Goal: Transaction & Acquisition: Book appointment/travel/reservation

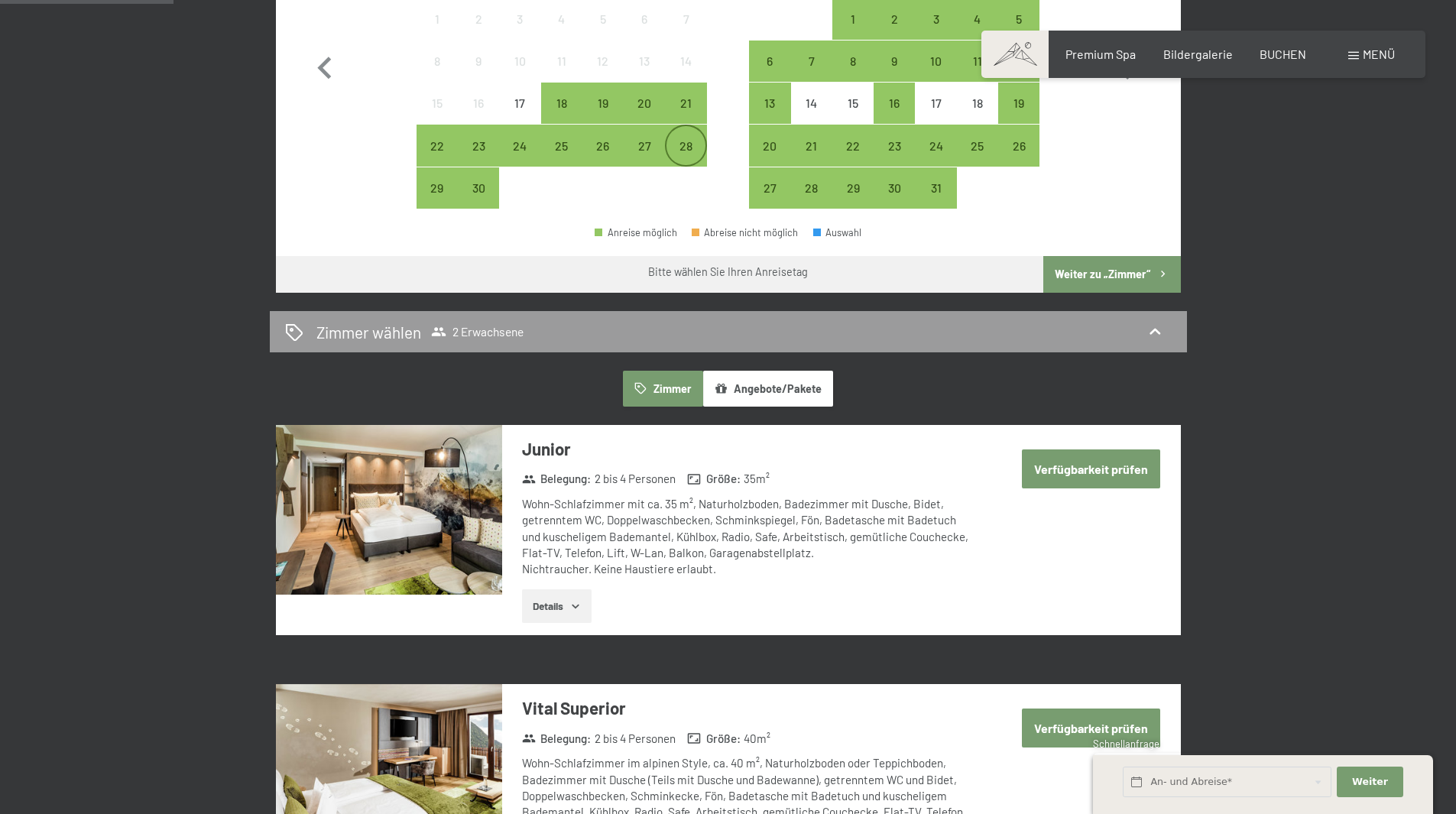
scroll to position [612, 0]
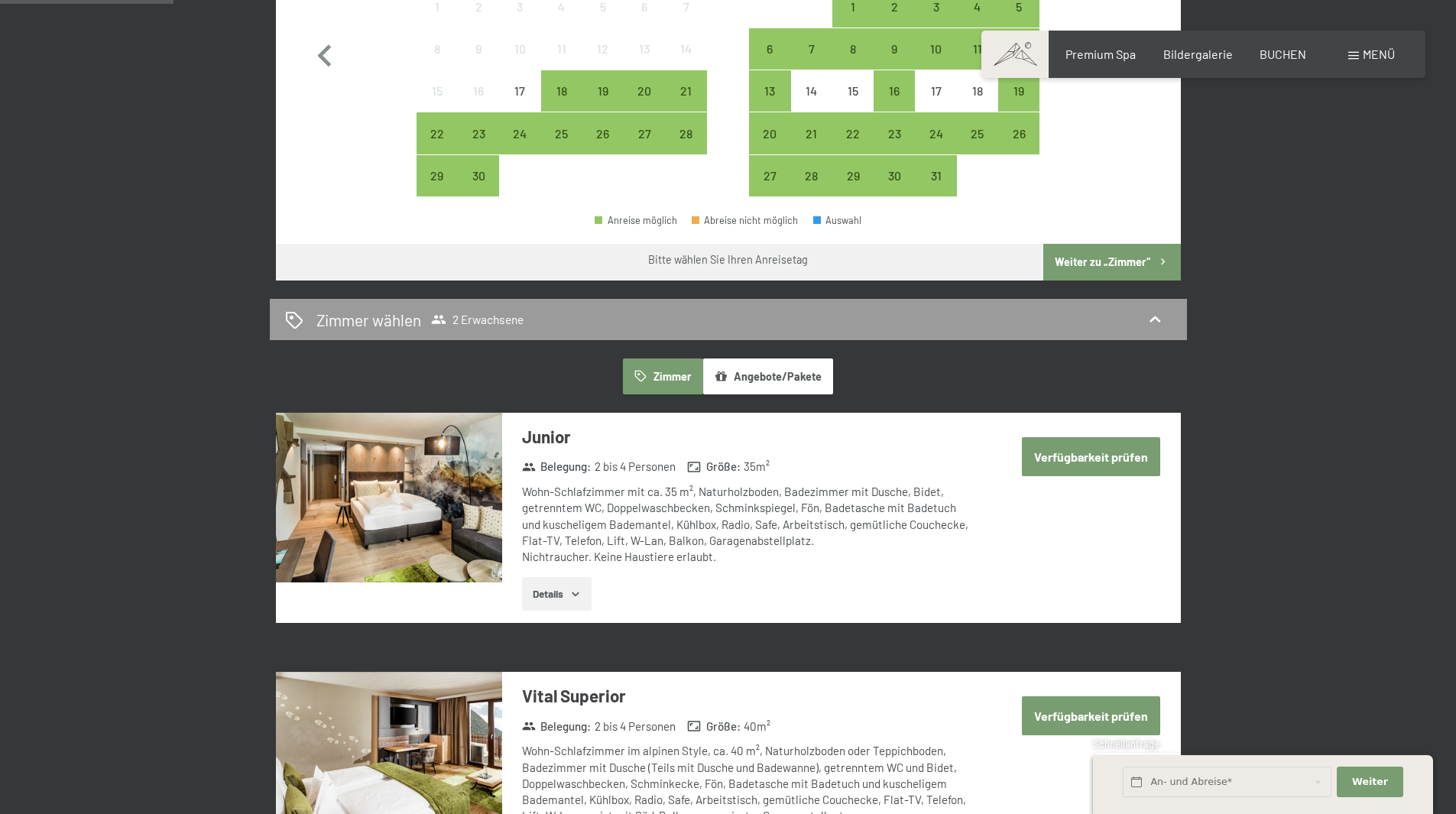
click at [770, 381] on button "Angebote/Pakete" at bounding box center [768, 376] width 130 height 35
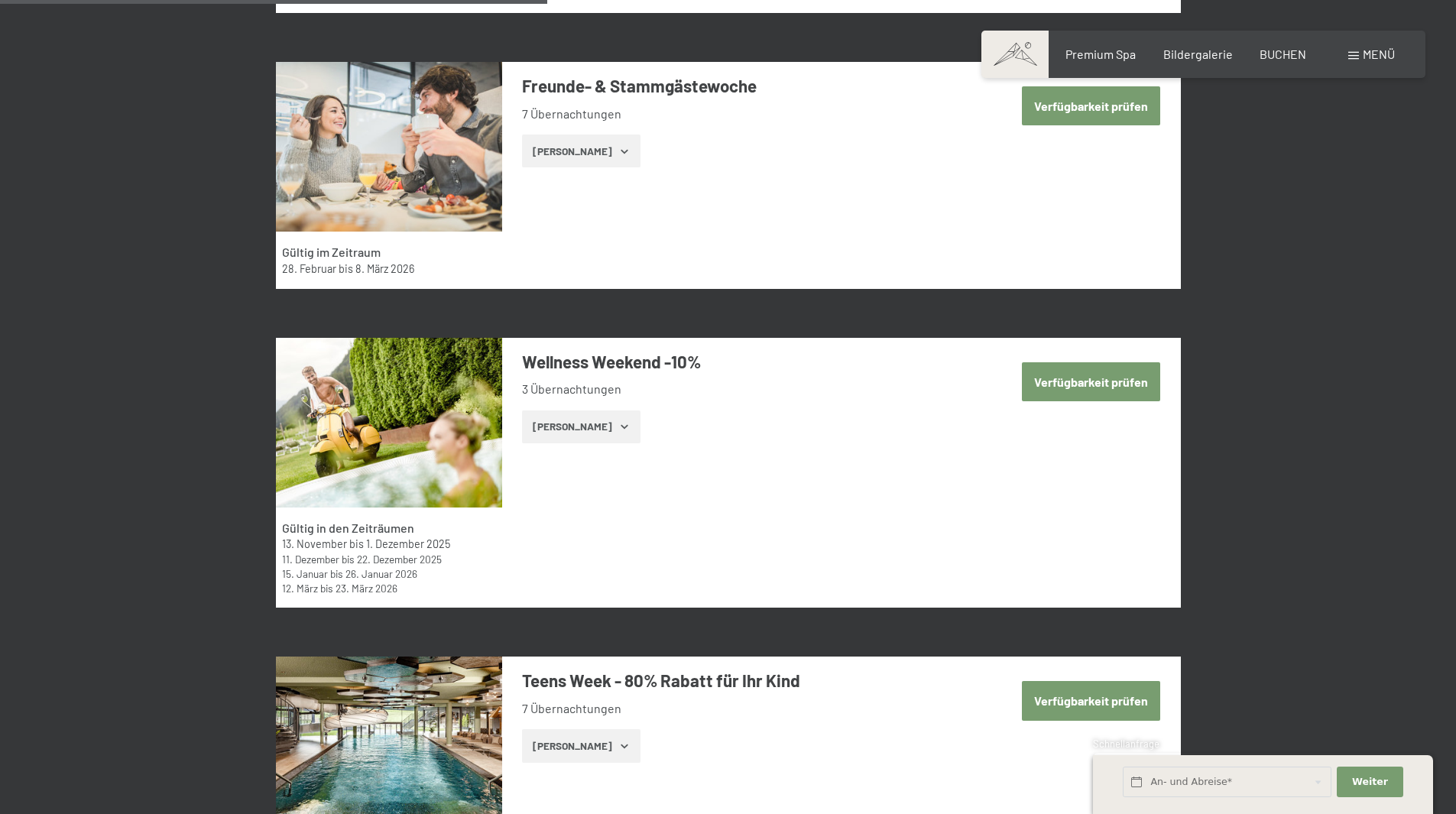
scroll to position [2445, 0]
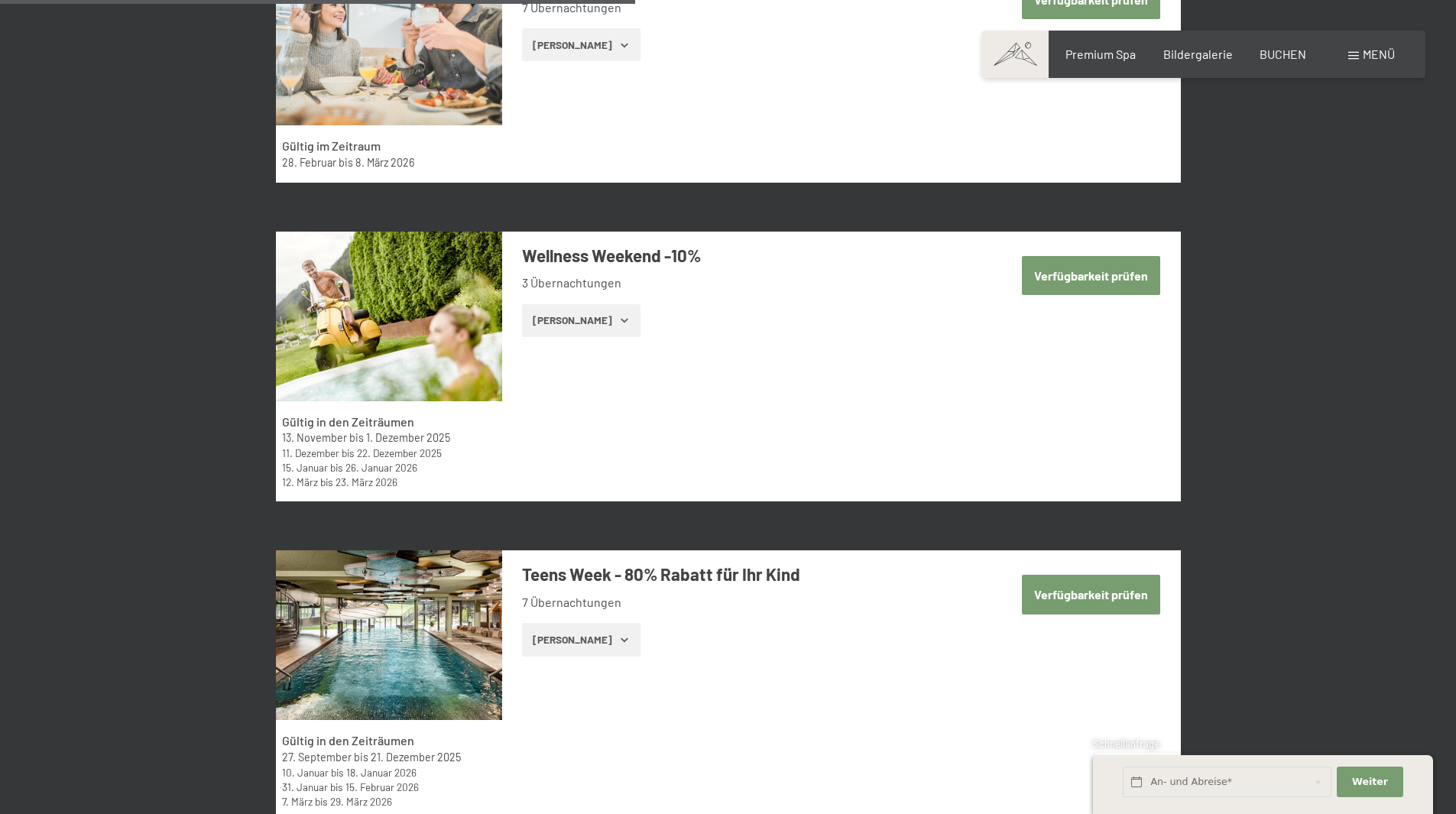
click at [1104, 286] on button "Verfügbarkeit prüfen" at bounding box center [1091, 275] width 138 height 39
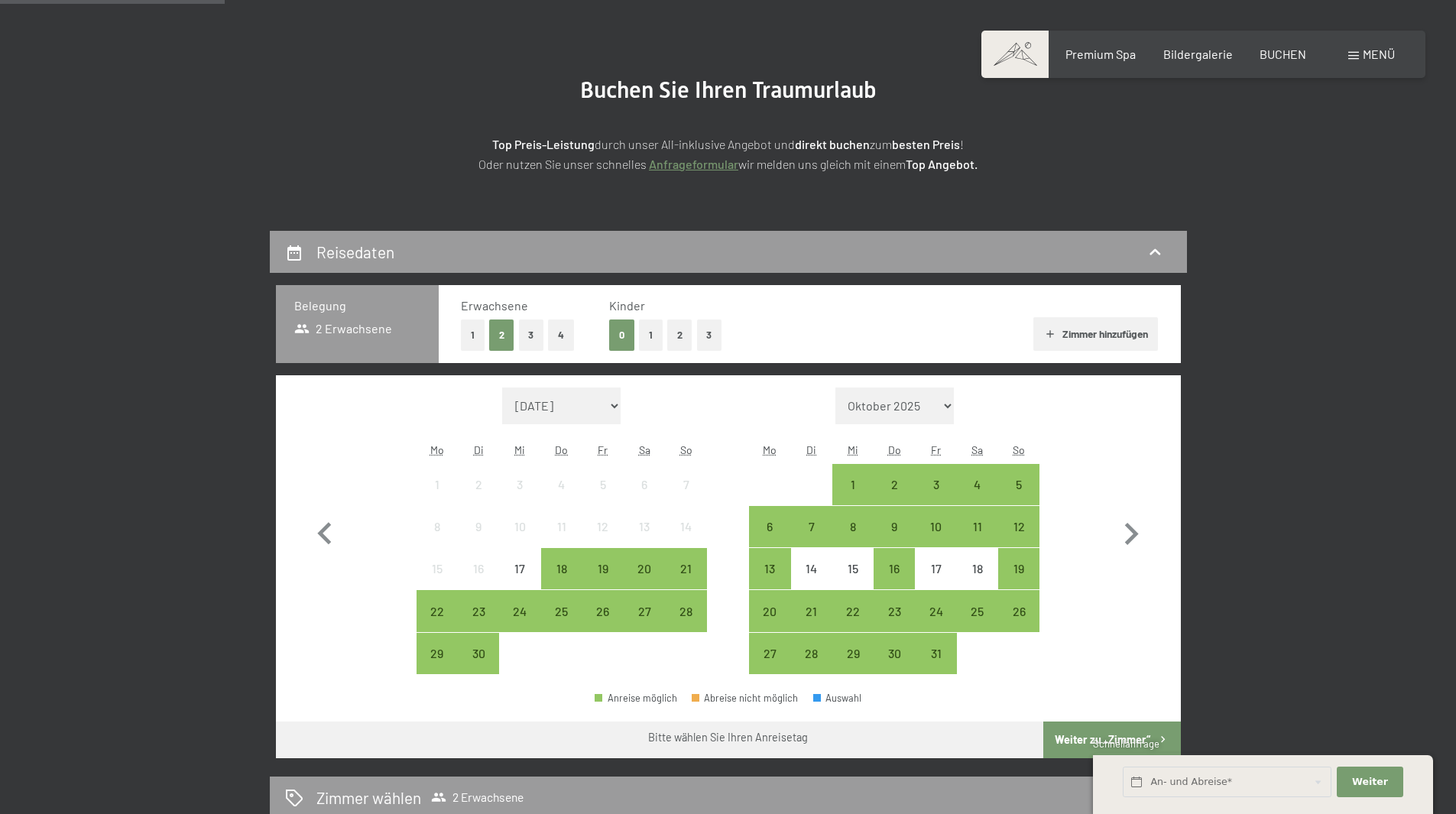
scroll to position [0, 0]
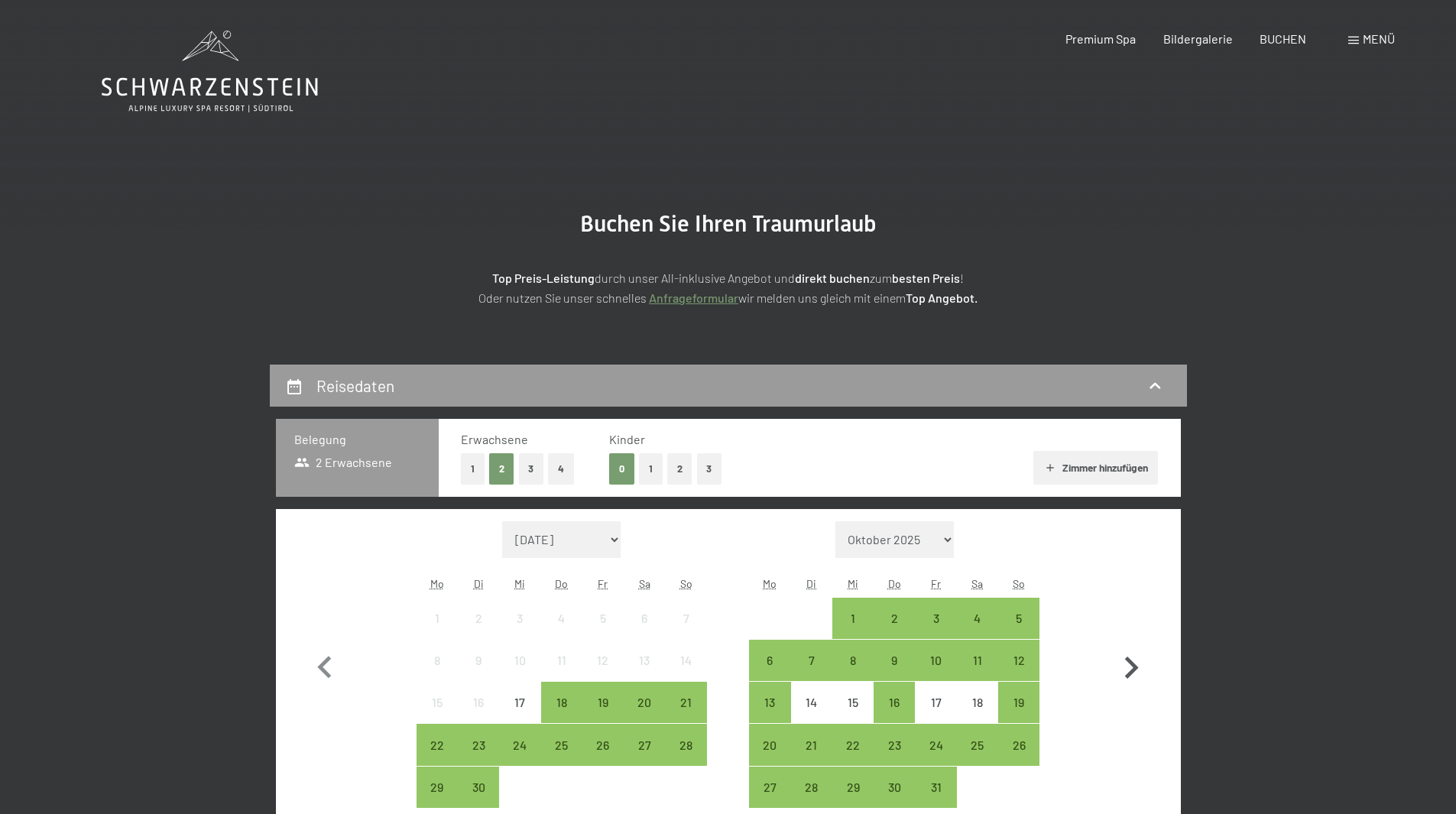
click at [1133, 675] on icon "button" at bounding box center [1131, 668] width 45 height 45
select select "2025-10-01"
select select "2025-11-01"
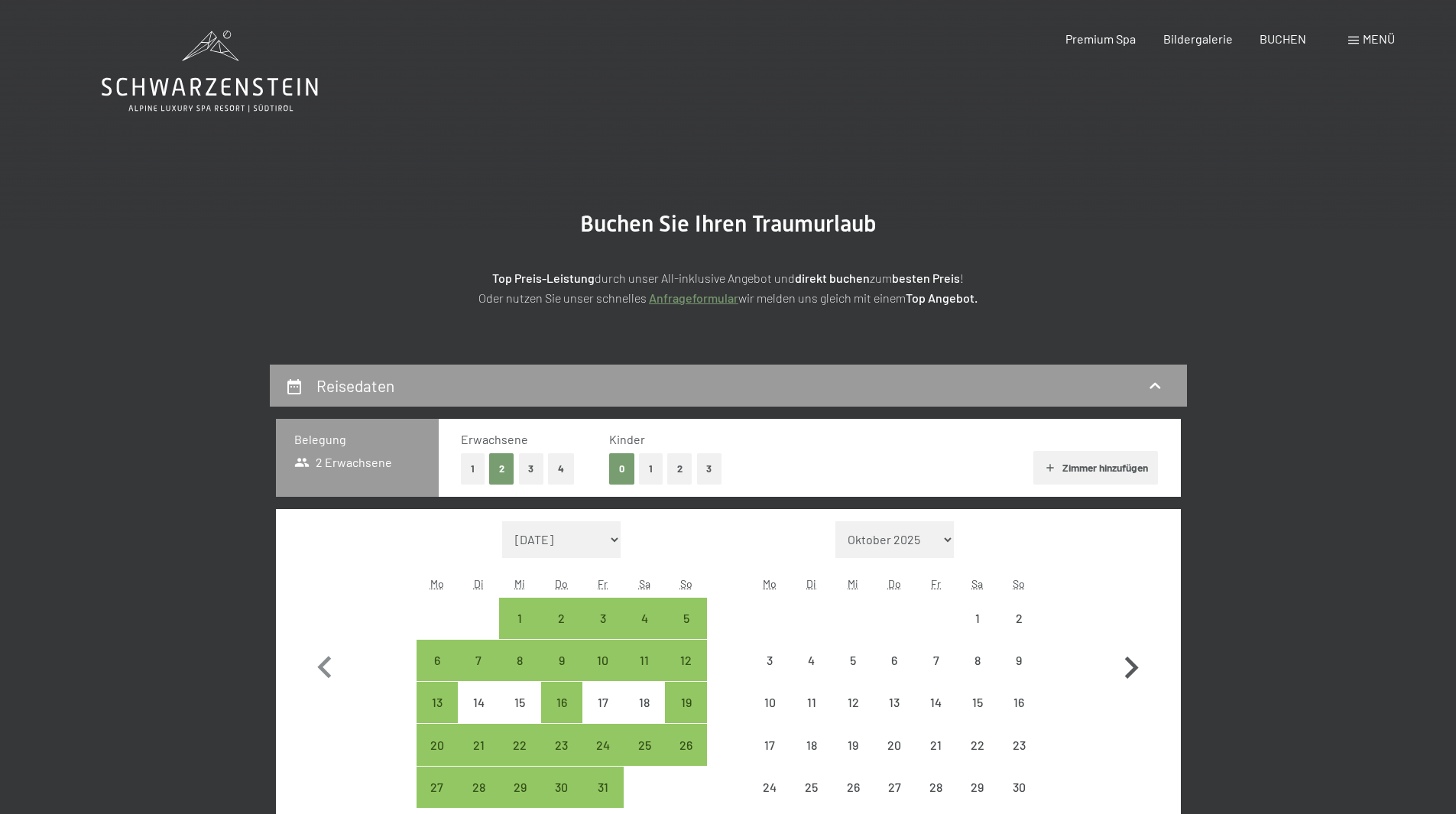
select select "2025-10-01"
select select "2025-11-01"
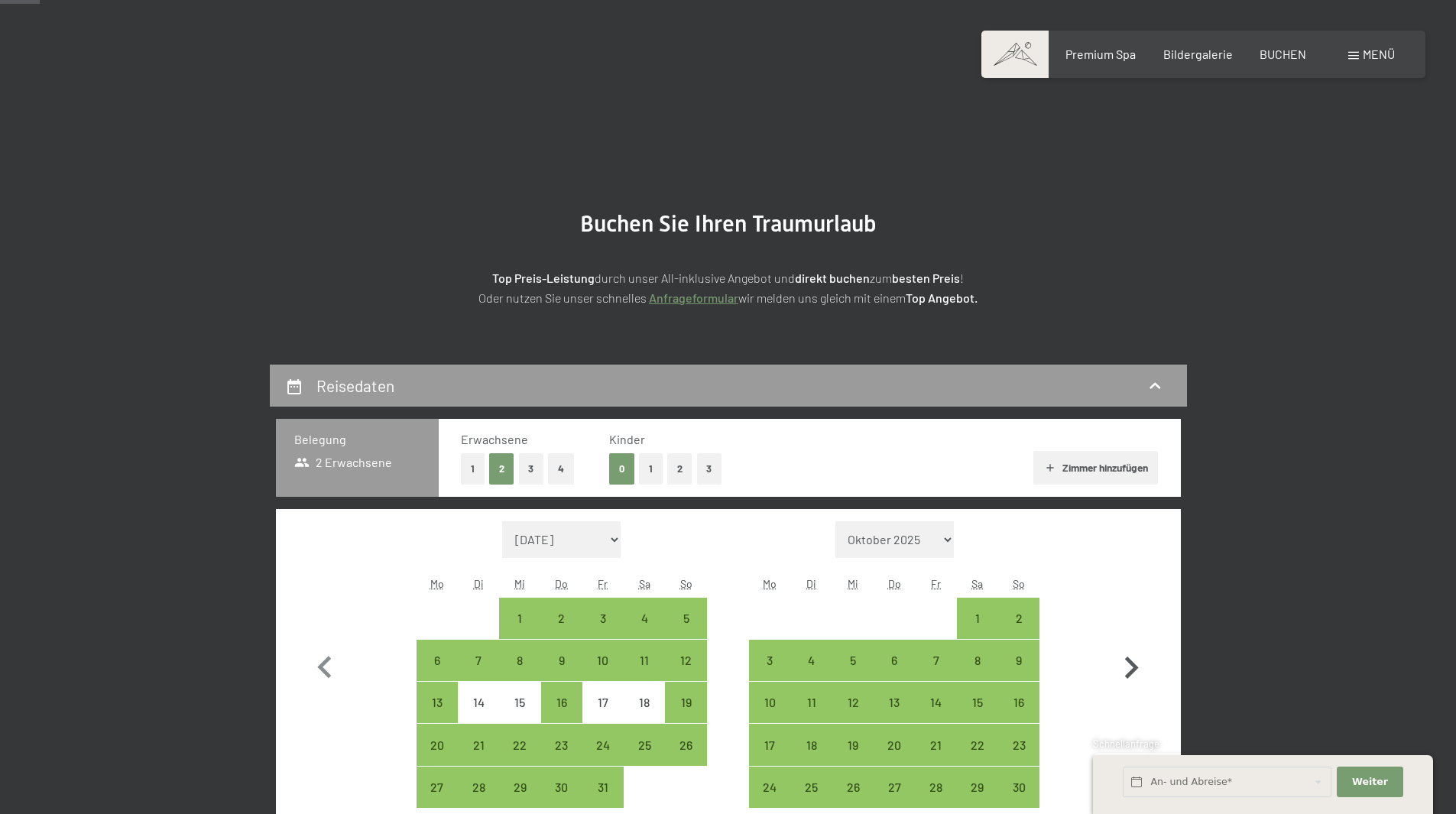
scroll to position [152, 0]
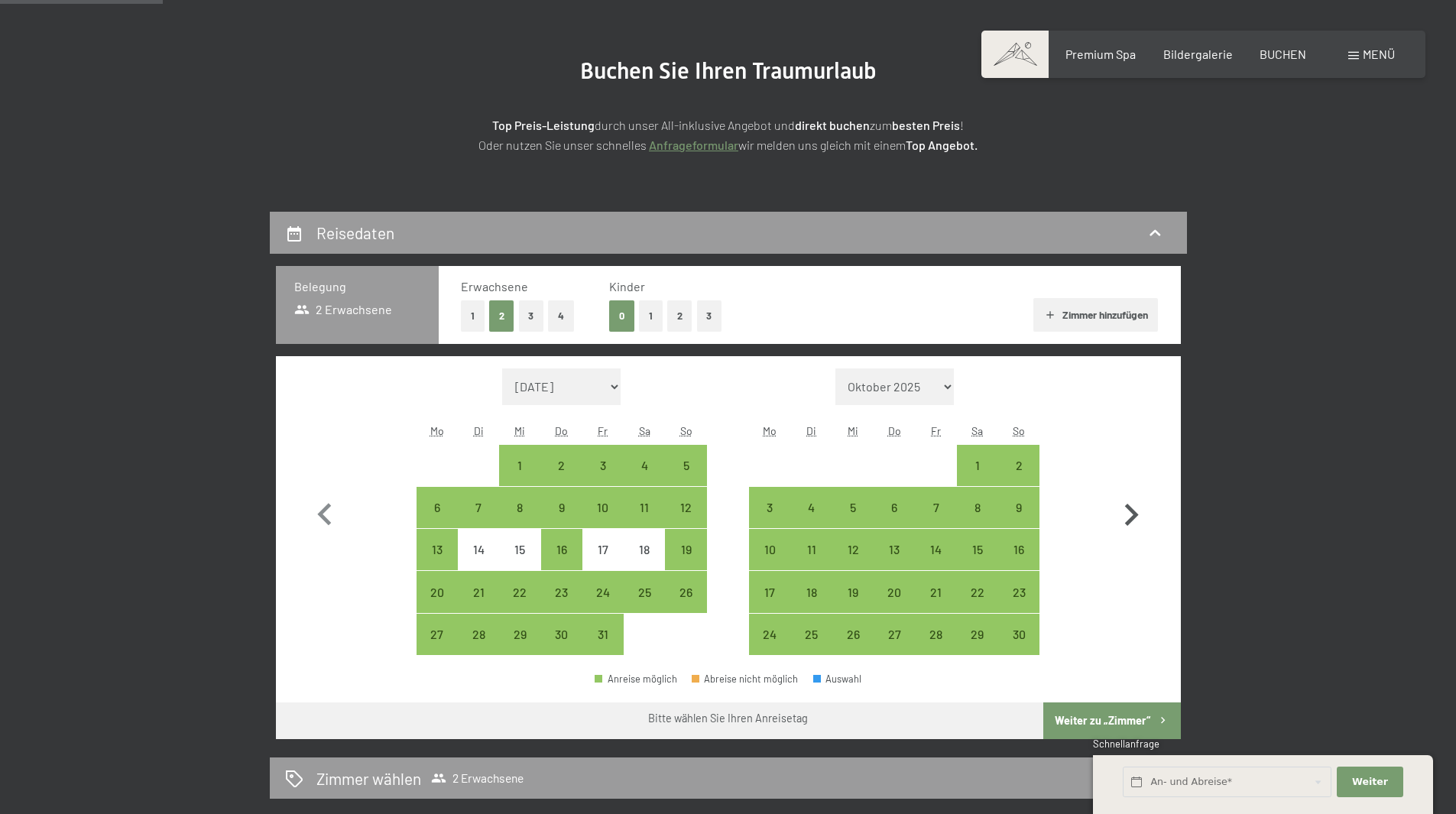
click at [1134, 514] on icon "button" at bounding box center [1133, 514] width 14 height 22
select select "2025-11-01"
select select "2025-12-01"
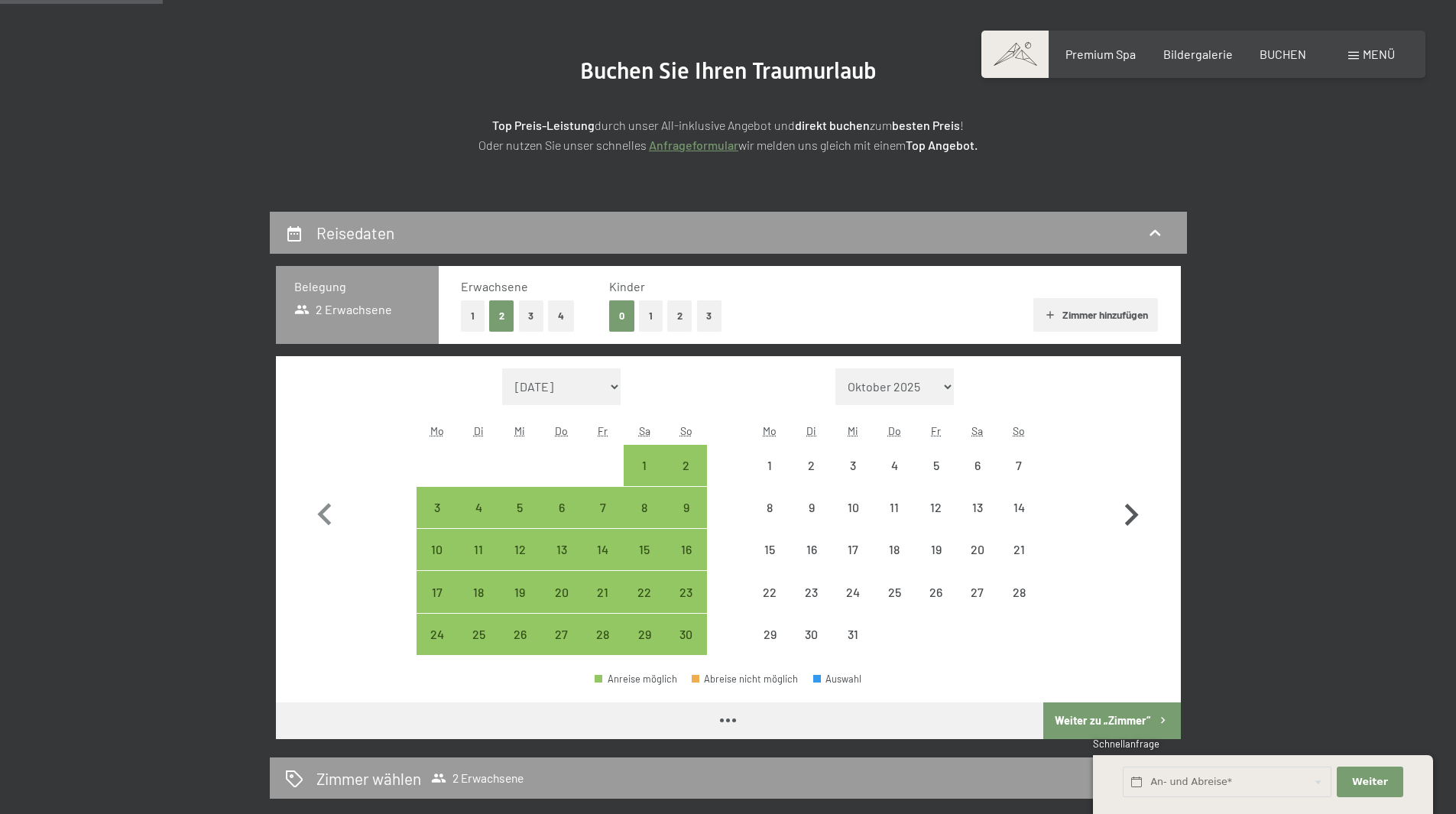
select select "2025-11-01"
select select "2025-12-01"
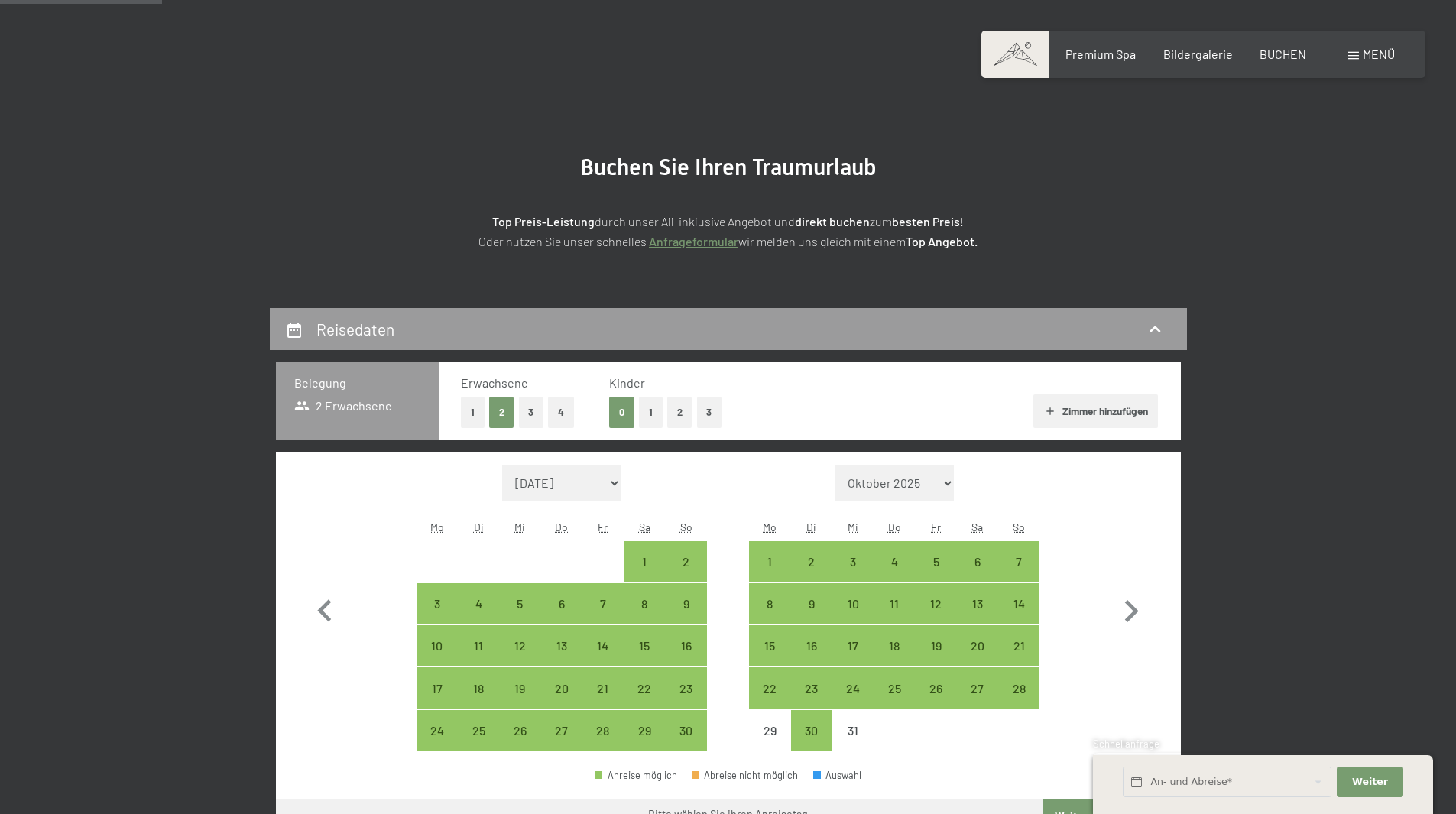
scroll to position [0, 0]
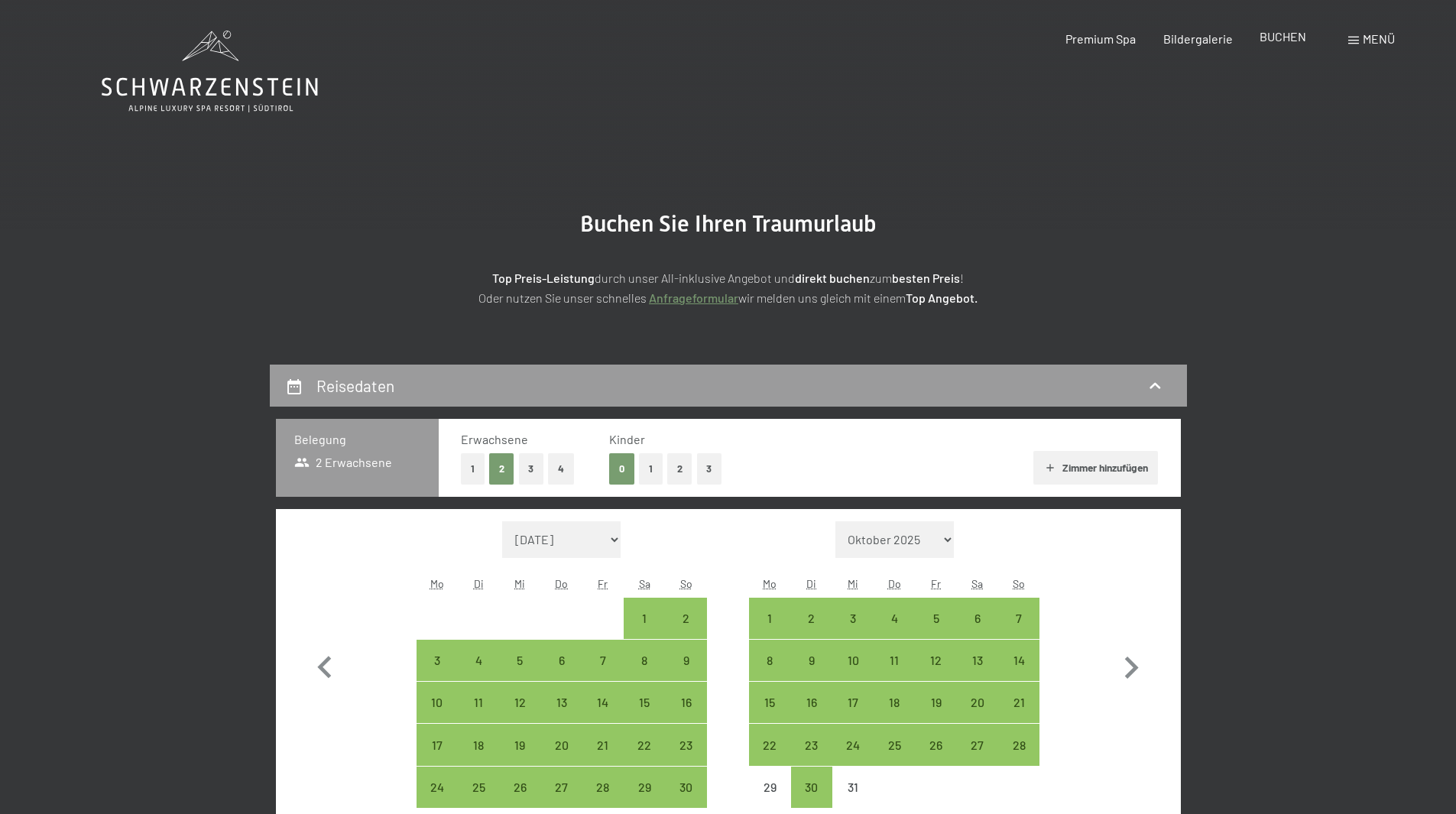
click at [1279, 44] on div "BUCHEN" at bounding box center [1282, 36] width 46 height 17
click at [1282, 34] on span "BUCHEN" at bounding box center [1282, 36] width 46 height 15
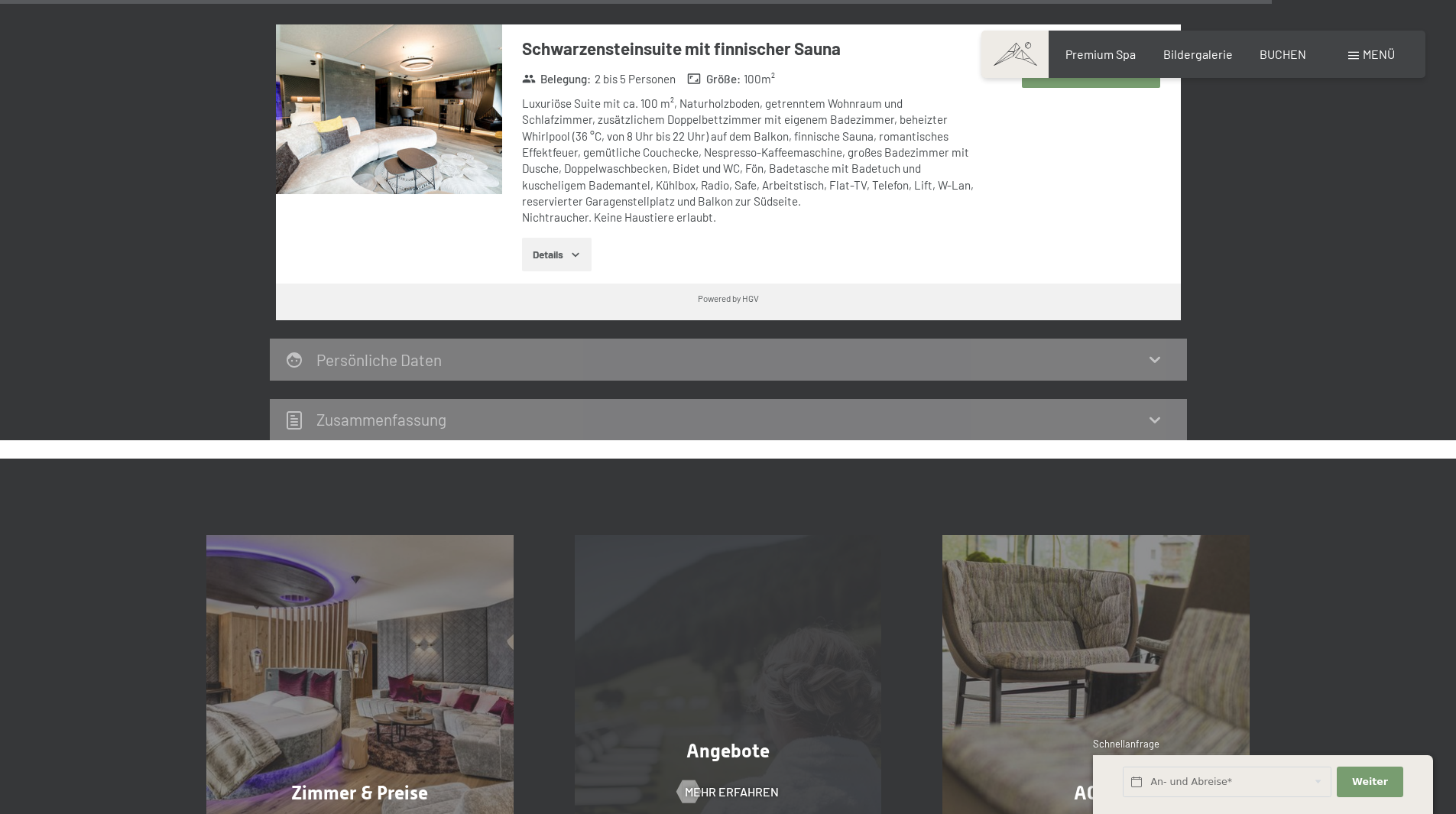
scroll to position [4665, 0]
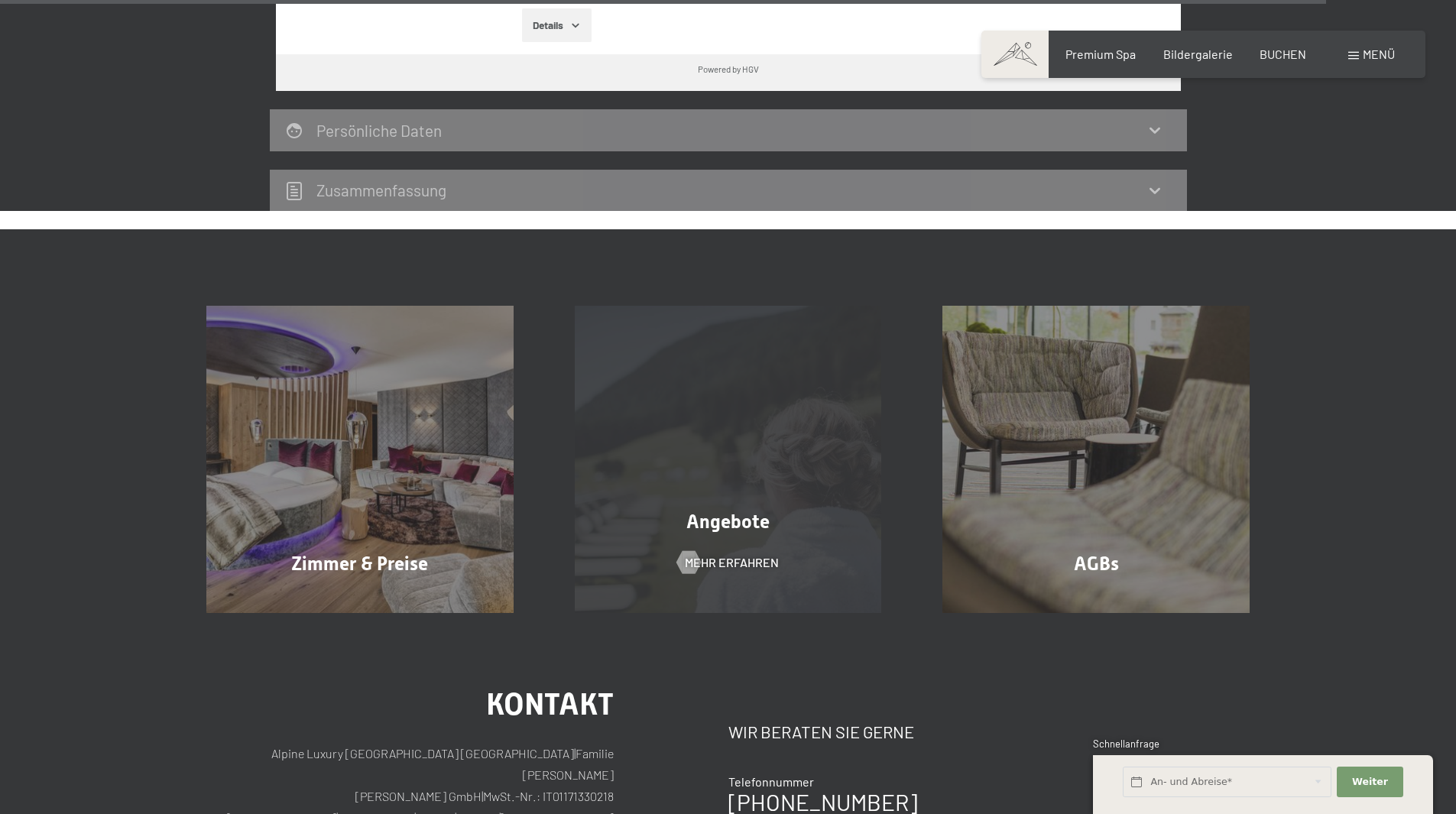
click at [734, 435] on div "Angebote Mehr erfahren" at bounding box center [728, 459] width 368 height 308
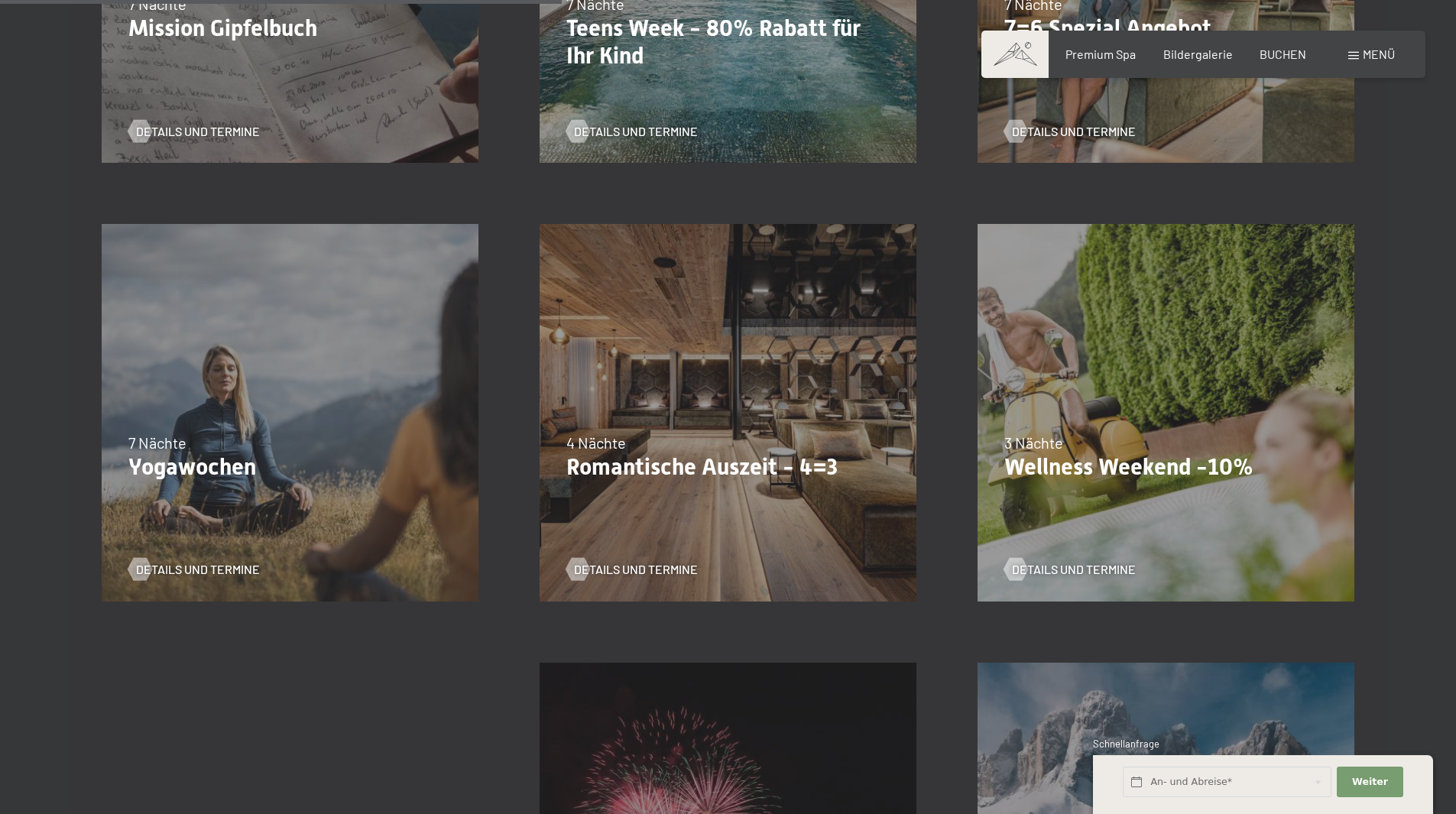
scroll to position [1146, 0]
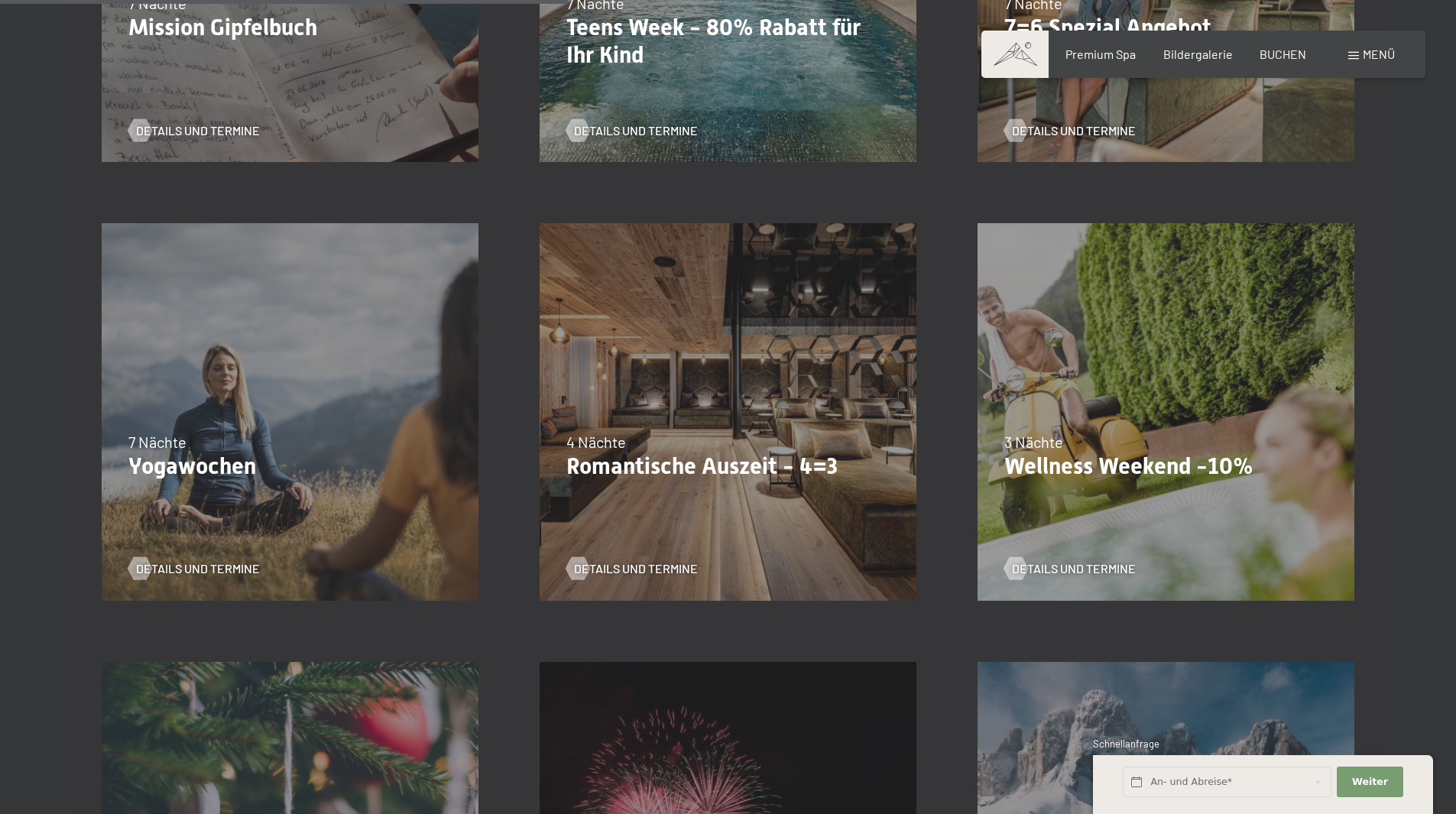
click at [1066, 433] on div "3 Nächte" at bounding box center [1166, 442] width 323 height 21
click at [1088, 565] on span "Details und Termine" at bounding box center [1089, 568] width 124 height 17
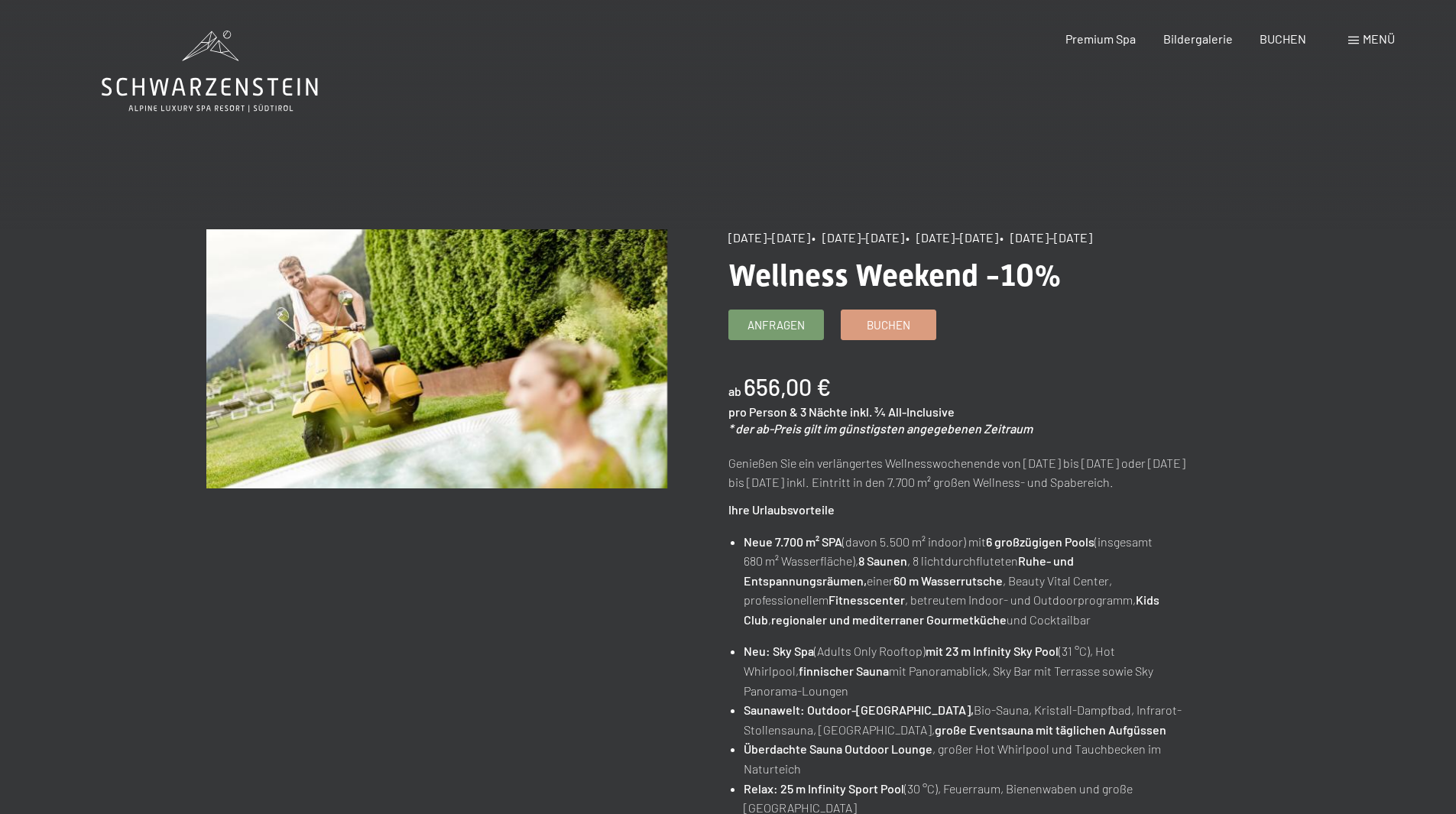
drag, startPoint x: 833, startPoint y: 239, endPoint x: 894, endPoint y: 238, distance: 61.0
click at [894, 238] on span "• 11.12.–22.12.2025" at bounding box center [858, 237] width 93 height 15
click at [962, 519] on p "Ihre Urlaubsvorteile" at bounding box center [959, 509] width 461 height 20
click at [898, 327] on span "Buchen" at bounding box center [889, 322] width 44 height 16
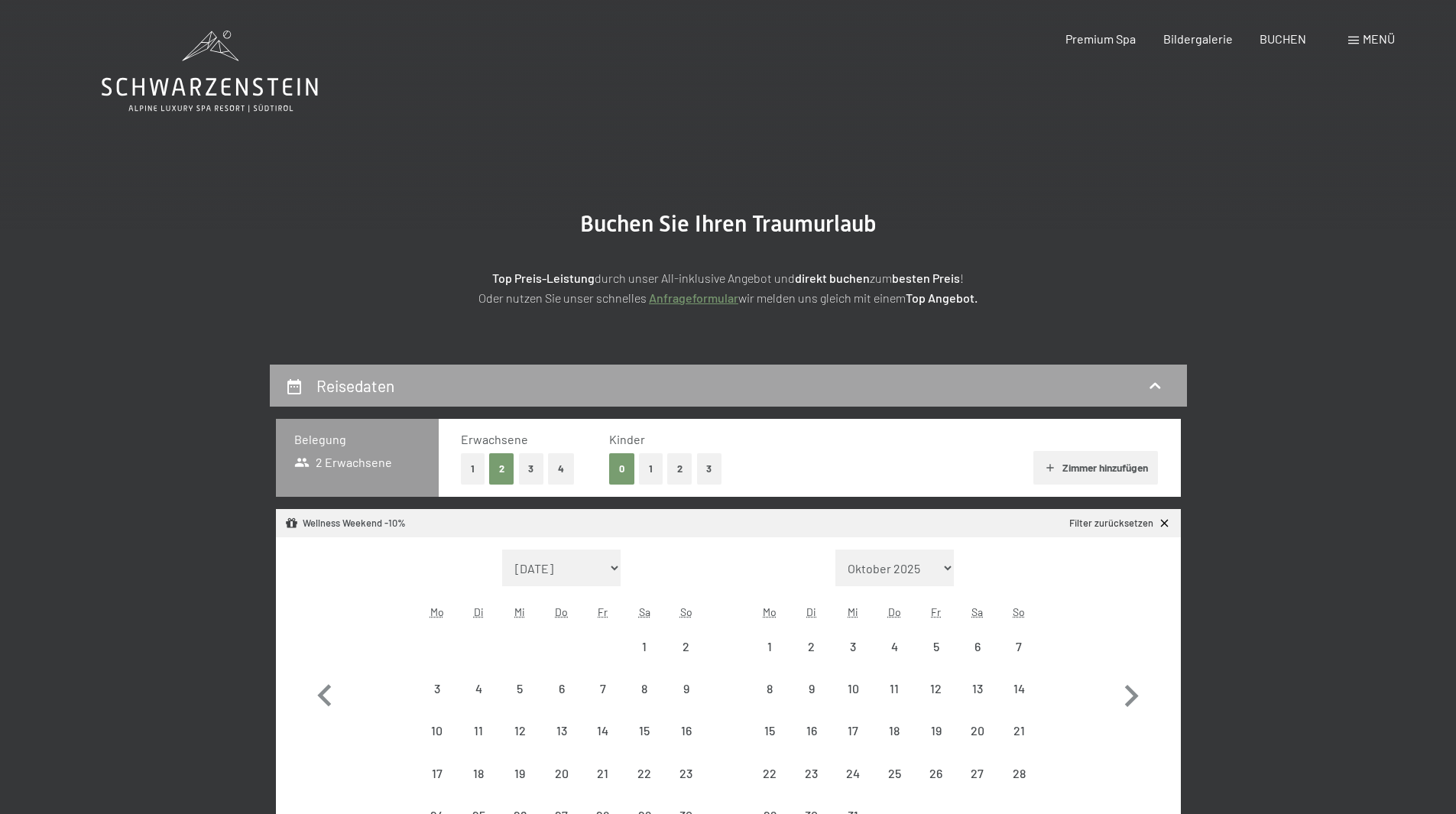
select select "2025-11-01"
select select "2025-12-01"
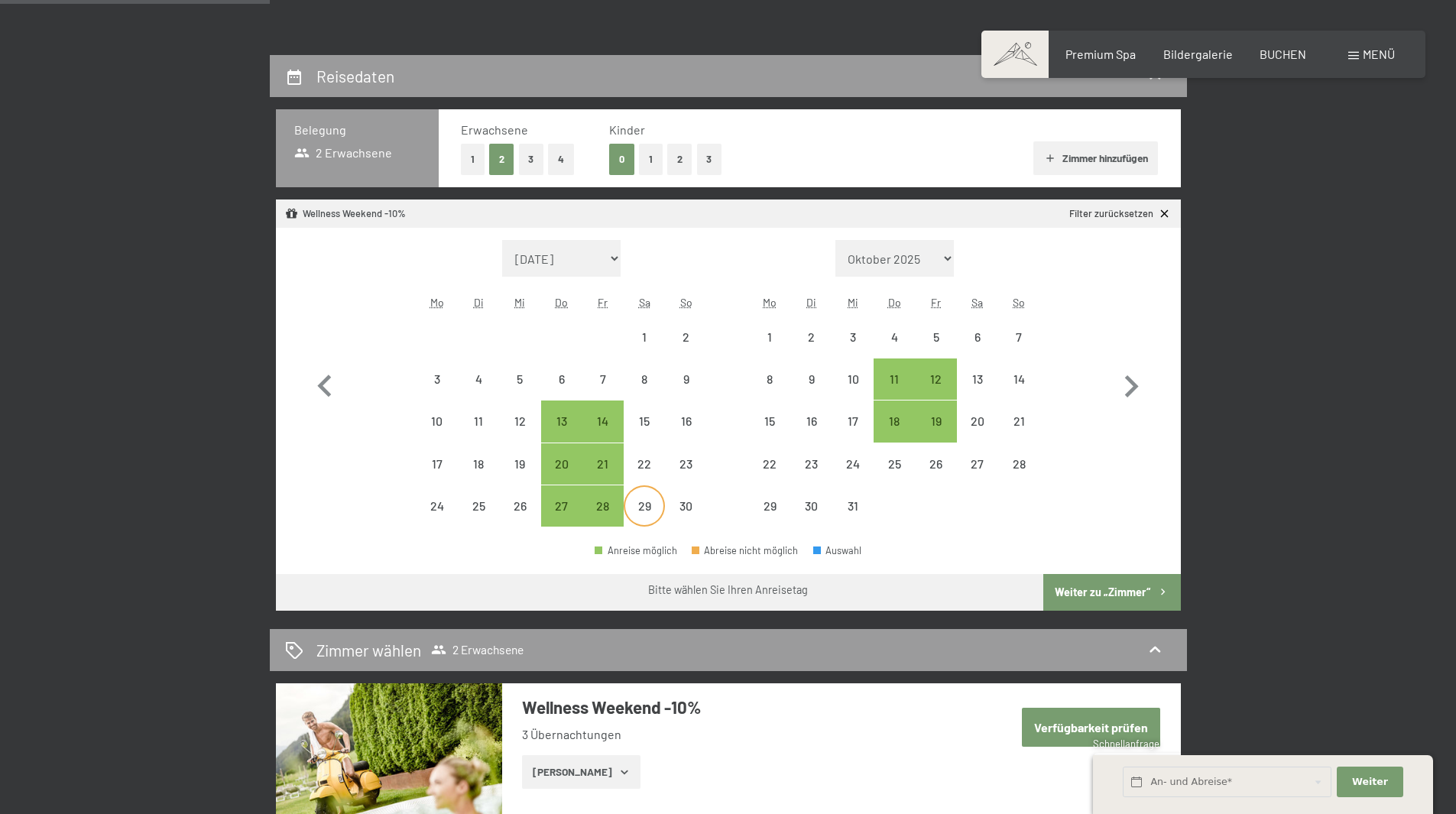
scroll to position [306, 0]
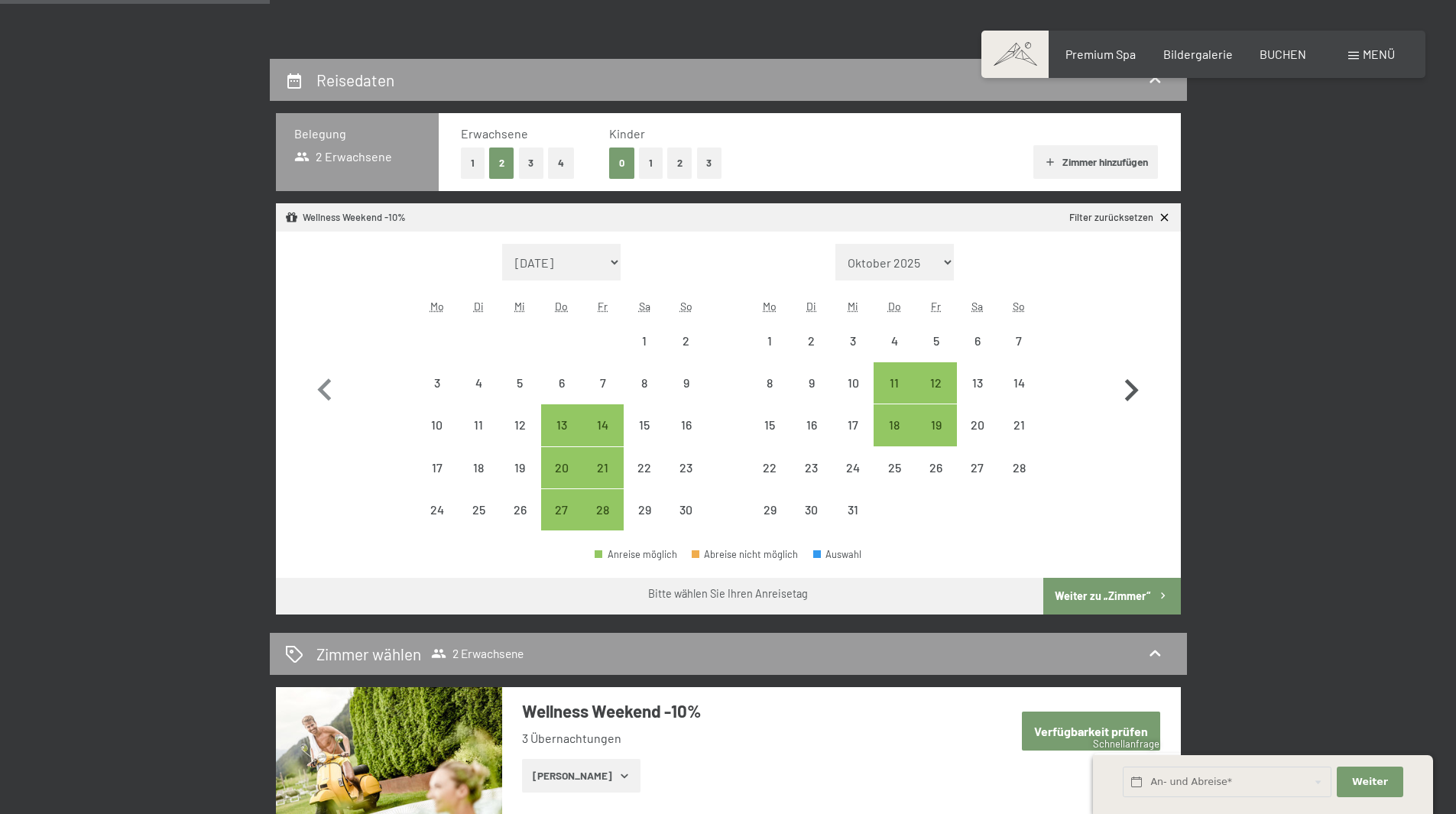
click at [1117, 389] on icon "button" at bounding box center [1131, 390] width 45 height 45
select select "2025-12-01"
select select "2026-01-01"
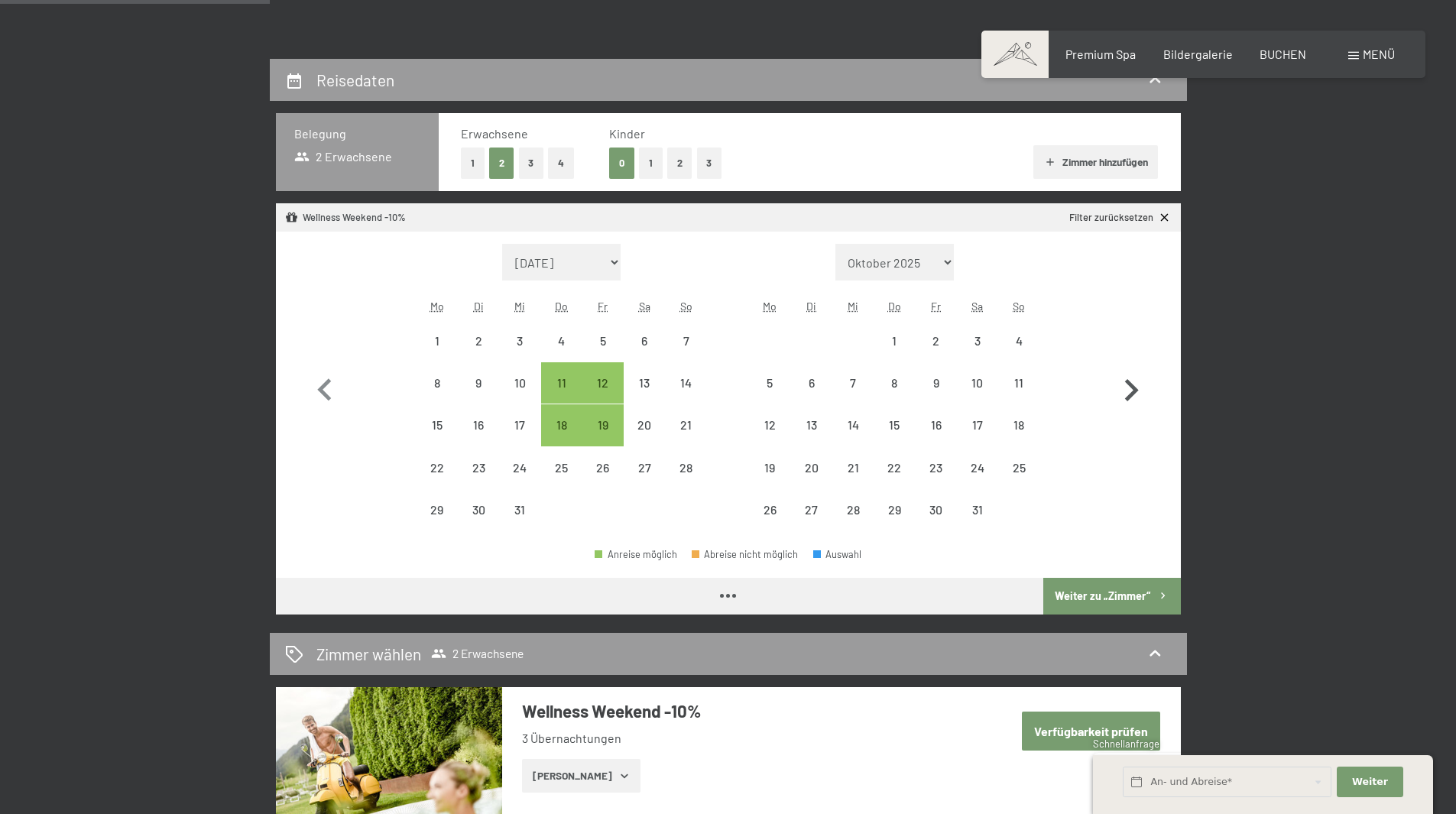
select select "2025-12-01"
select select "2026-01-01"
click at [332, 386] on icon "button" at bounding box center [324, 390] width 45 height 45
select select "2025-11-01"
select select "2025-12-01"
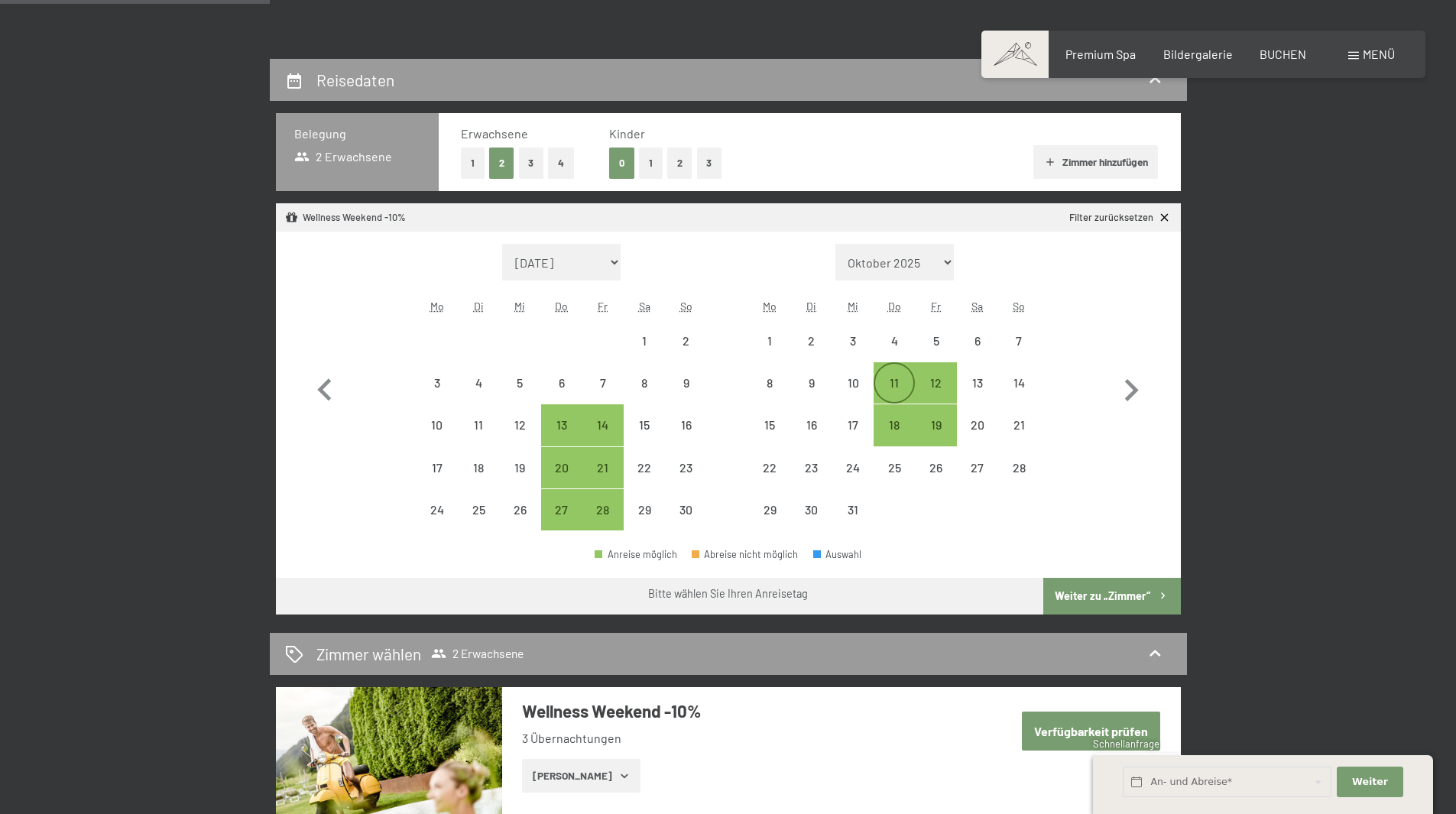
click at [888, 387] on div "11" at bounding box center [894, 396] width 39 height 39
select select "2025-11-01"
select select "2025-12-01"
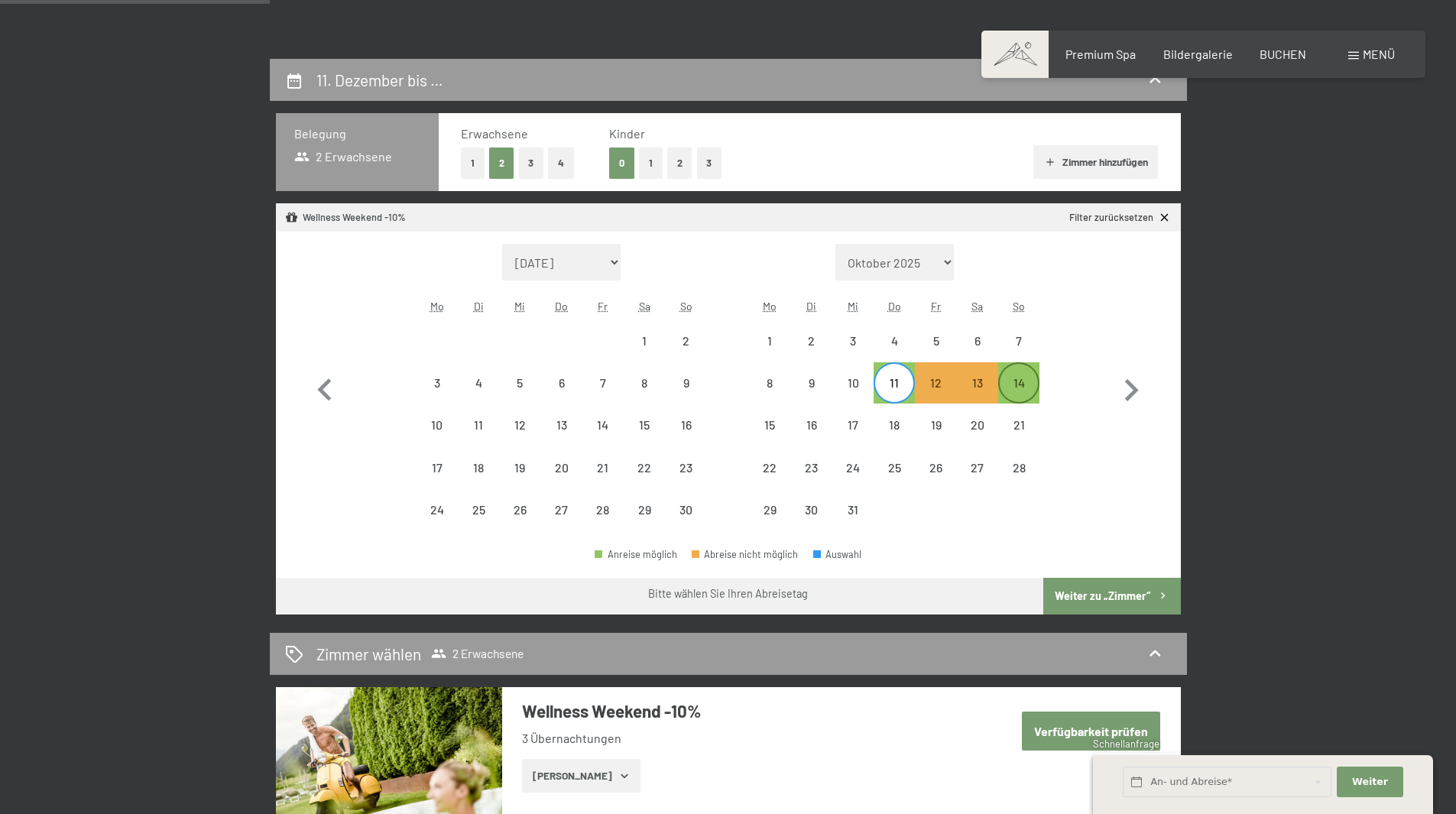
click at [1014, 395] on div "14" at bounding box center [1019, 396] width 39 height 39
select select "2025-11-01"
select select "2025-12-01"
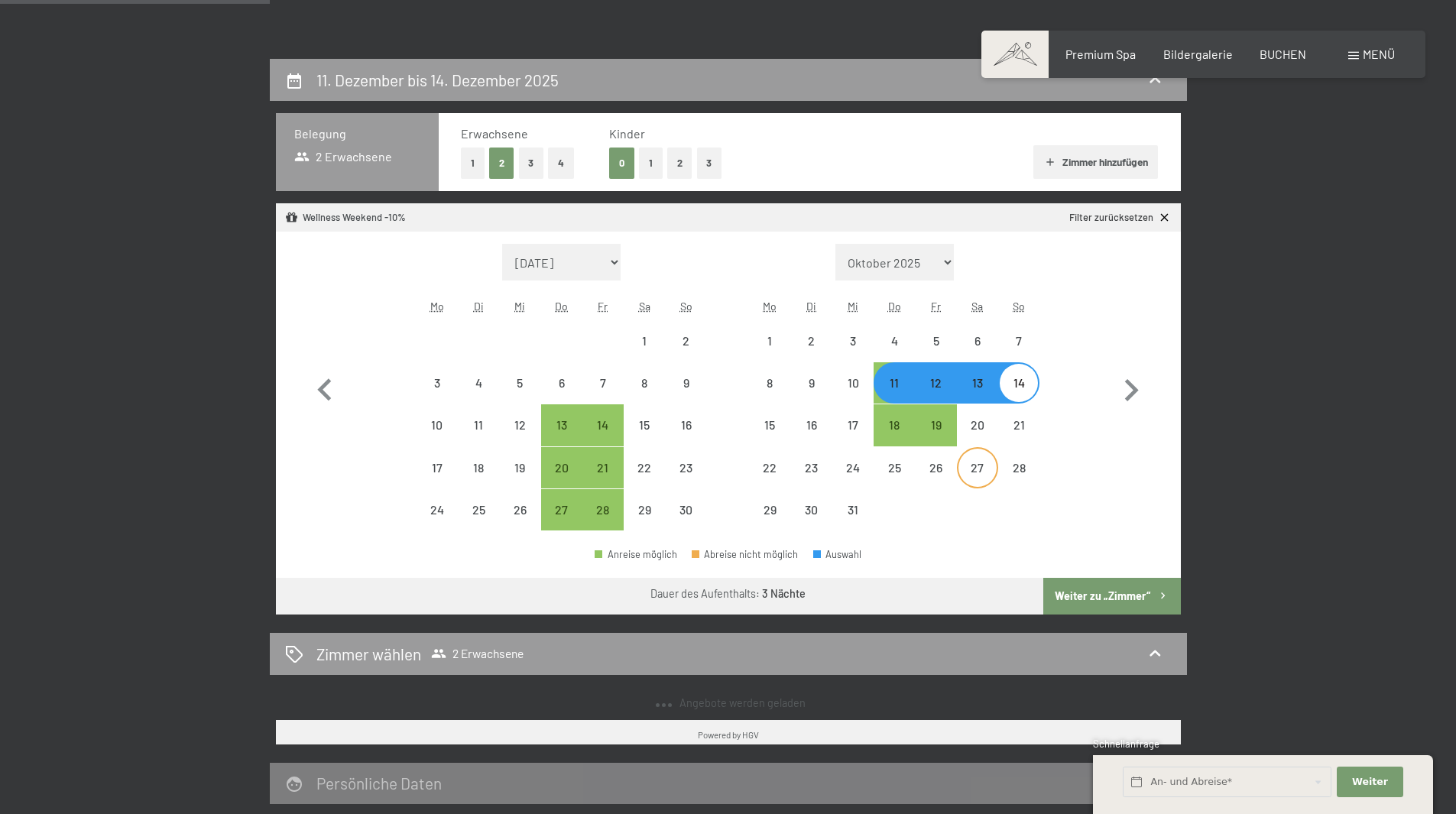
select select "2025-11-01"
select select "2025-12-01"
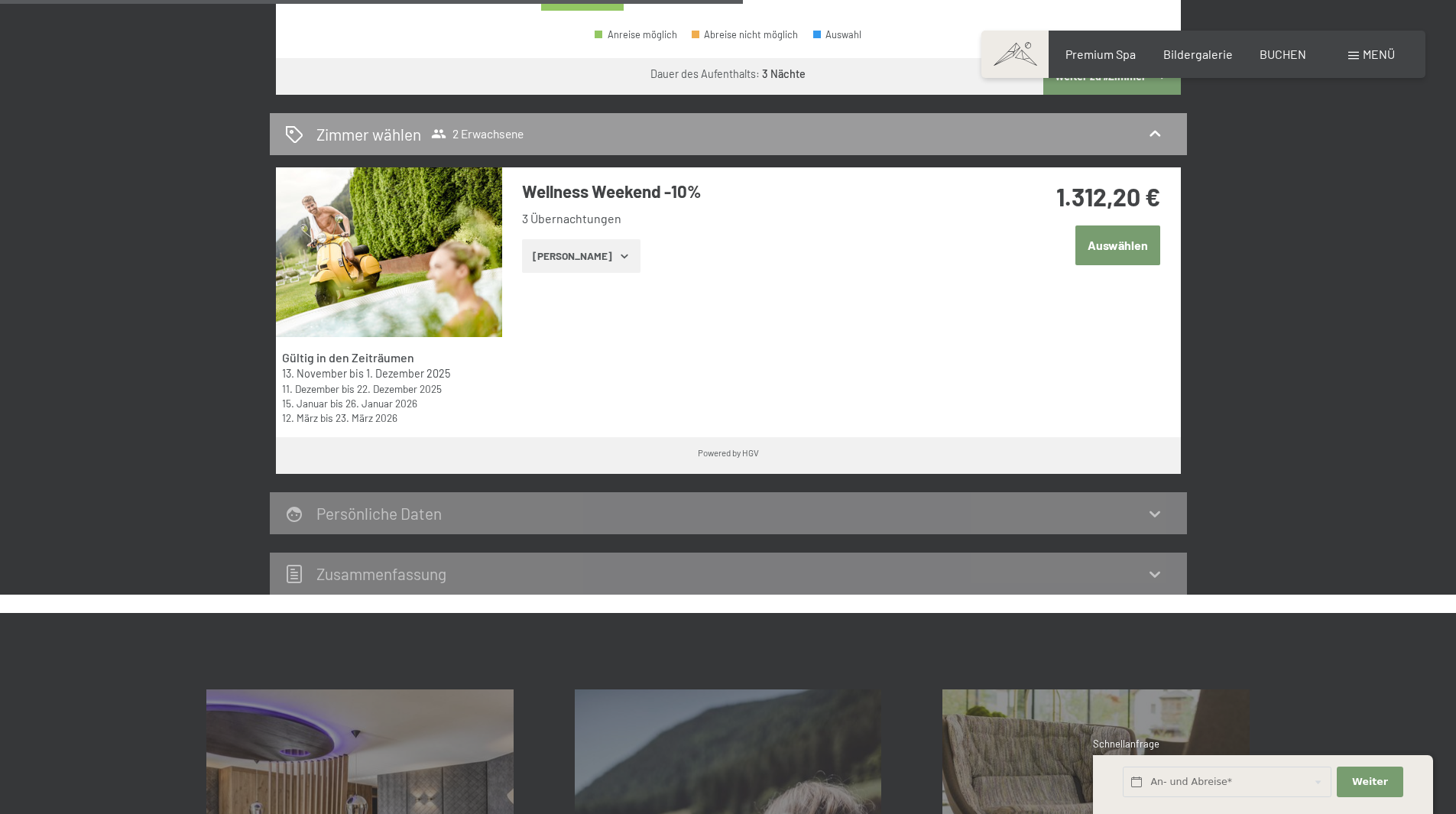
scroll to position [840, 0]
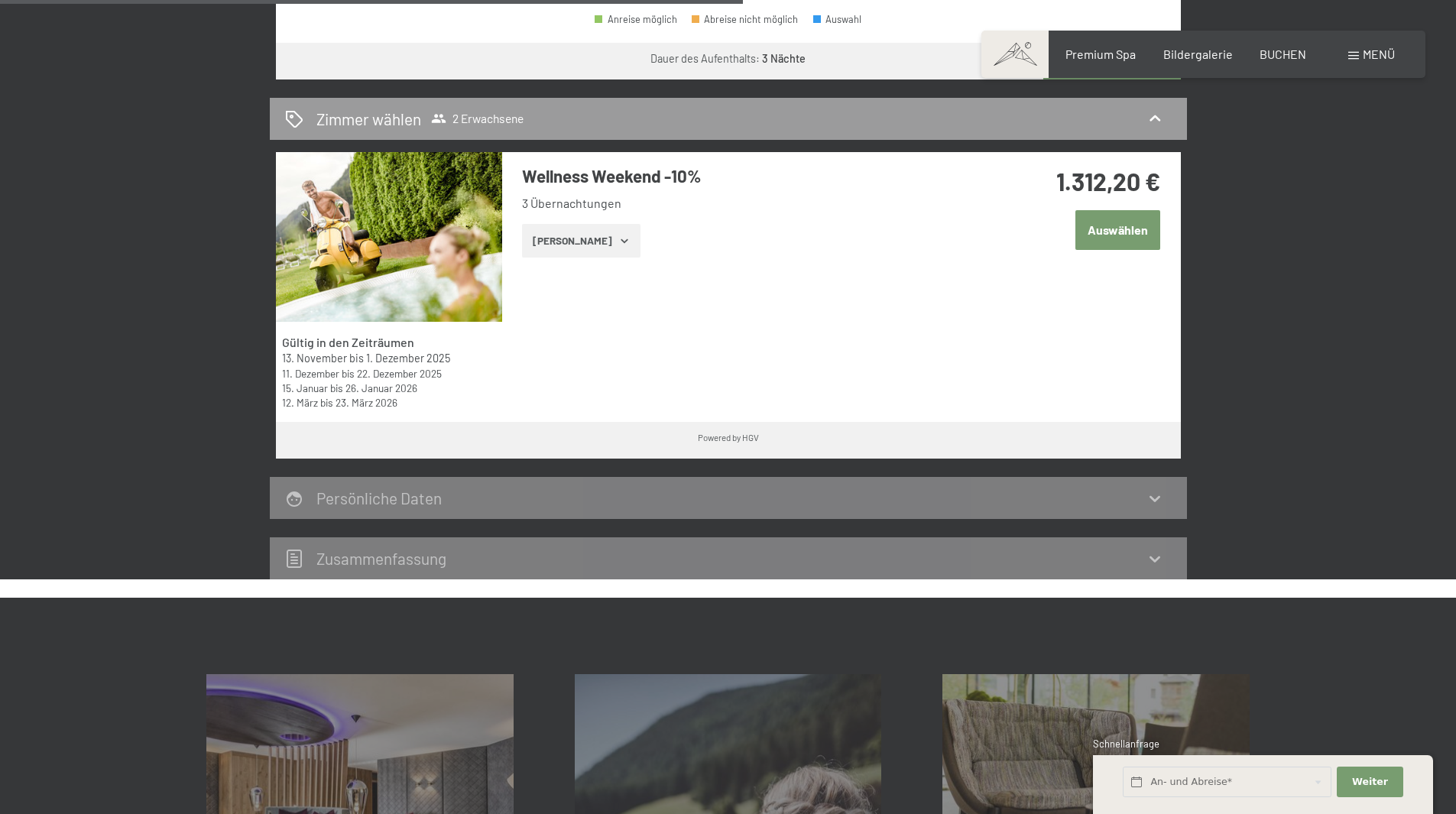
click at [572, 238] on button "Zeige Zimmer" at bounding box center [581, 241] width 118 height 33
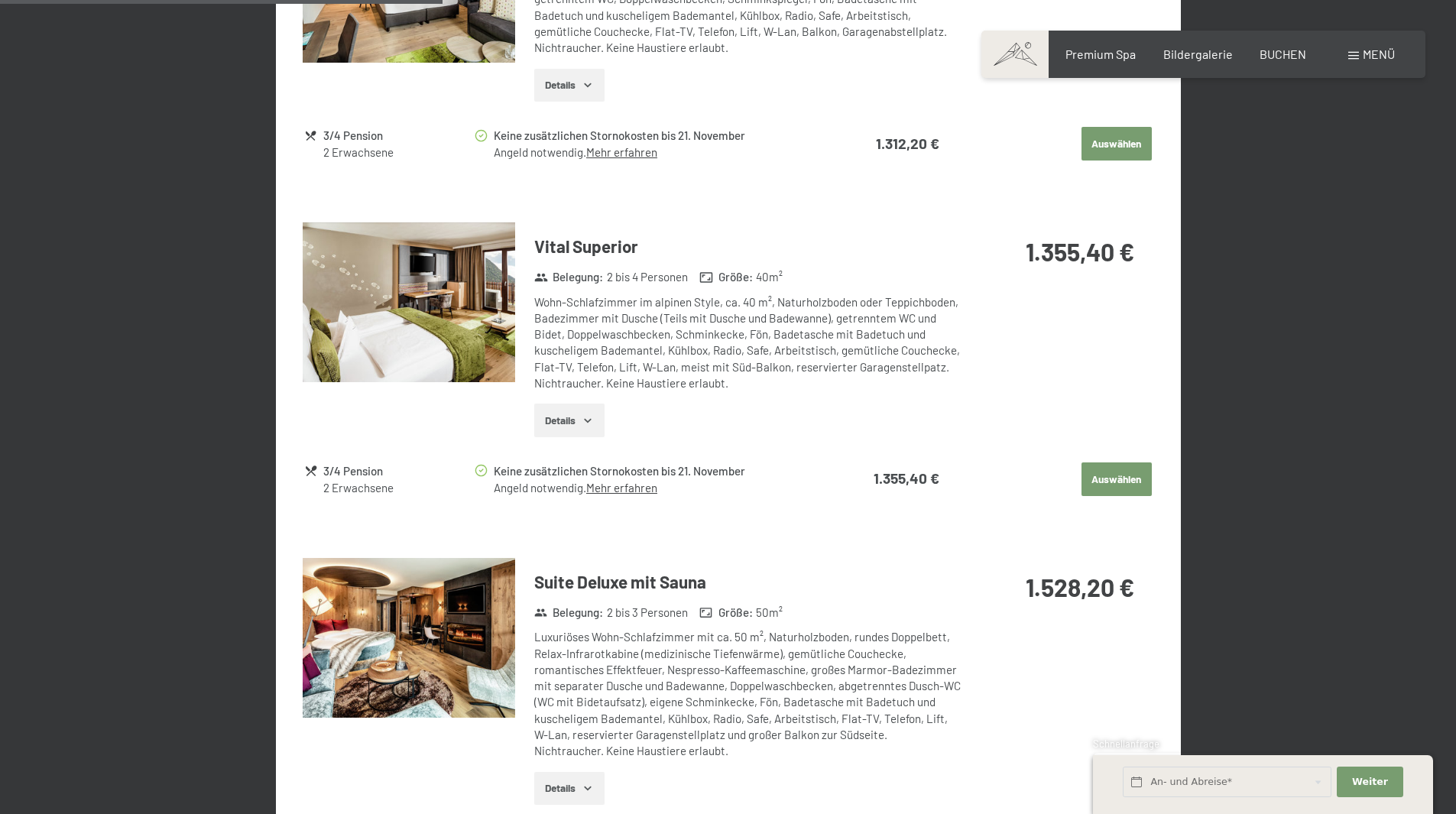
scroll to position [1452, 0]
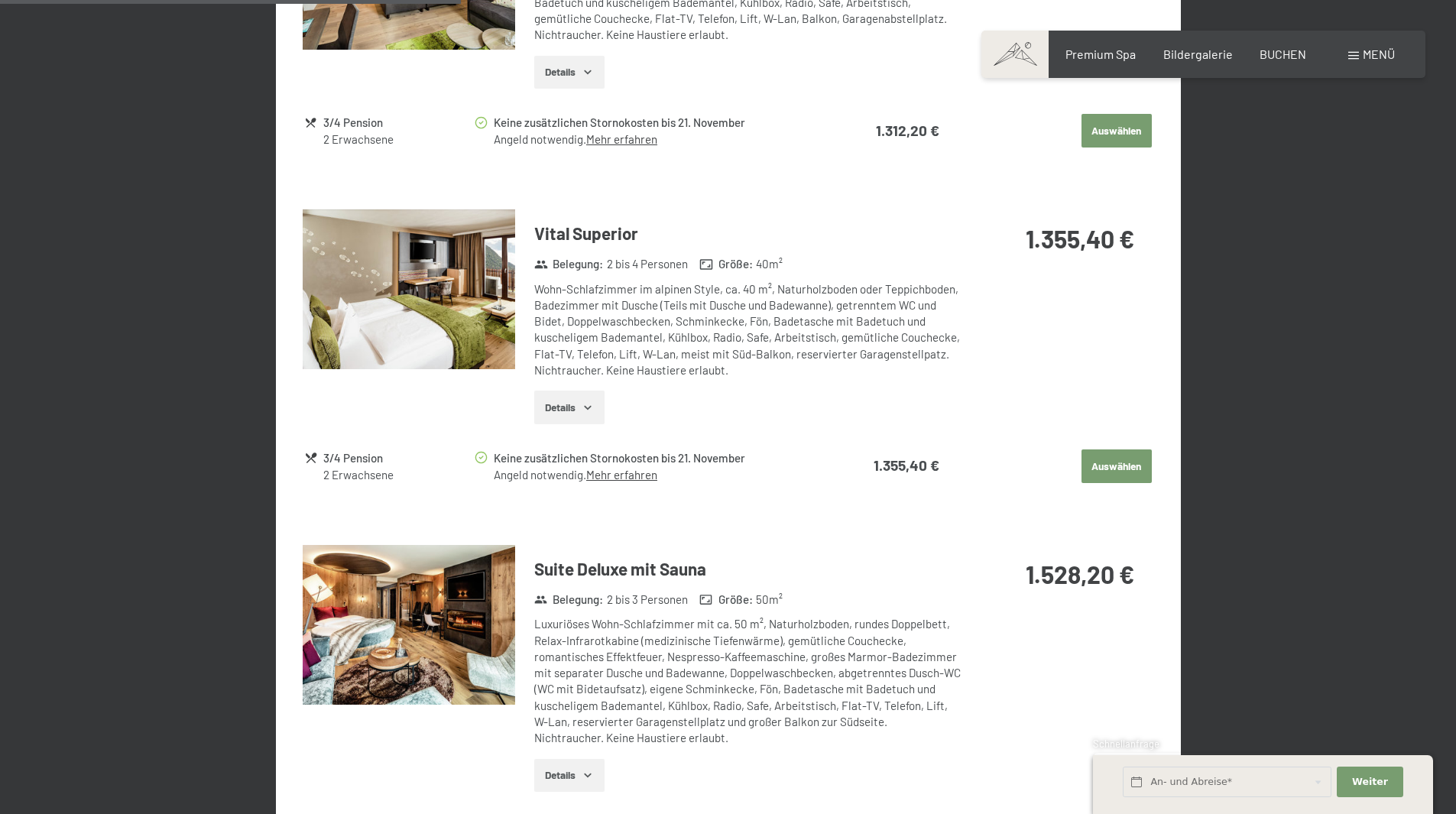
click at [1125, 449] on button "Auswählen" at bounding box center [1117, 466] width 70 height 33
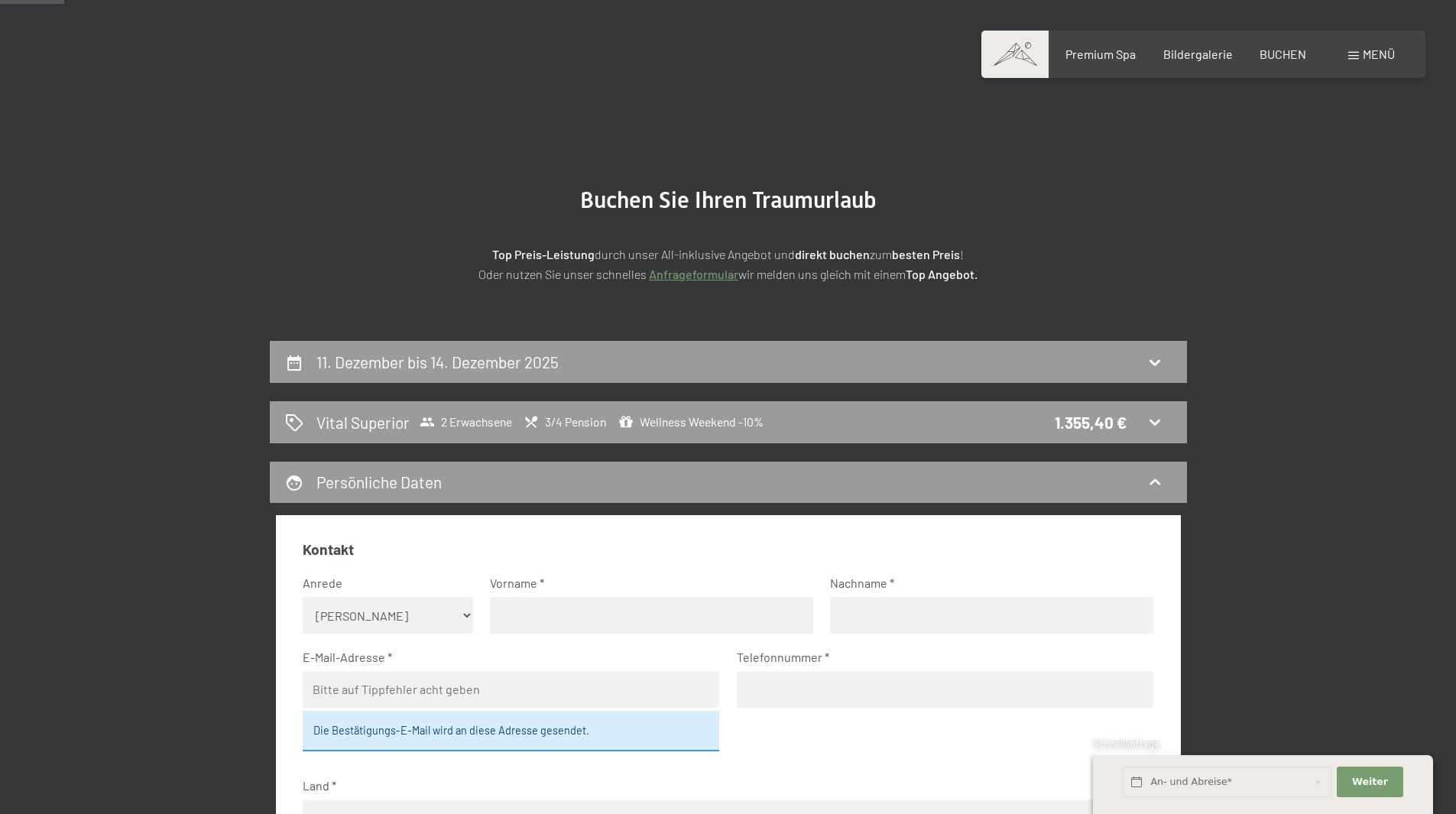
scroll to position [0, 0]
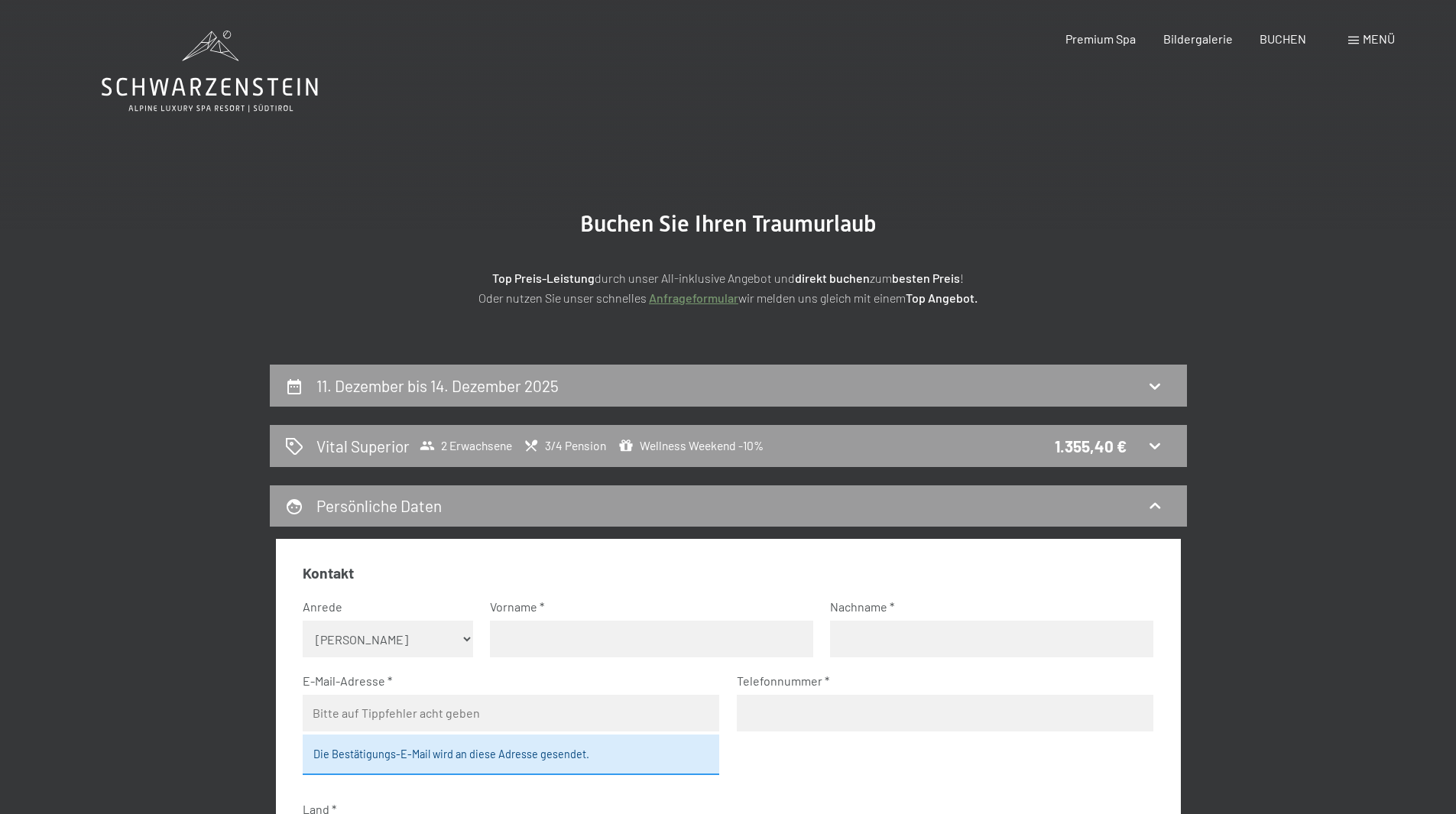
click at [614, 445] on span "Einwilligung Marketing*" at bounding box center [645, 451] width 126 height 15
click at [574, 445] on input "Einwilligung Marketing*" at bounding box center [565, 451] width 15 height 15
checkbox input "false"
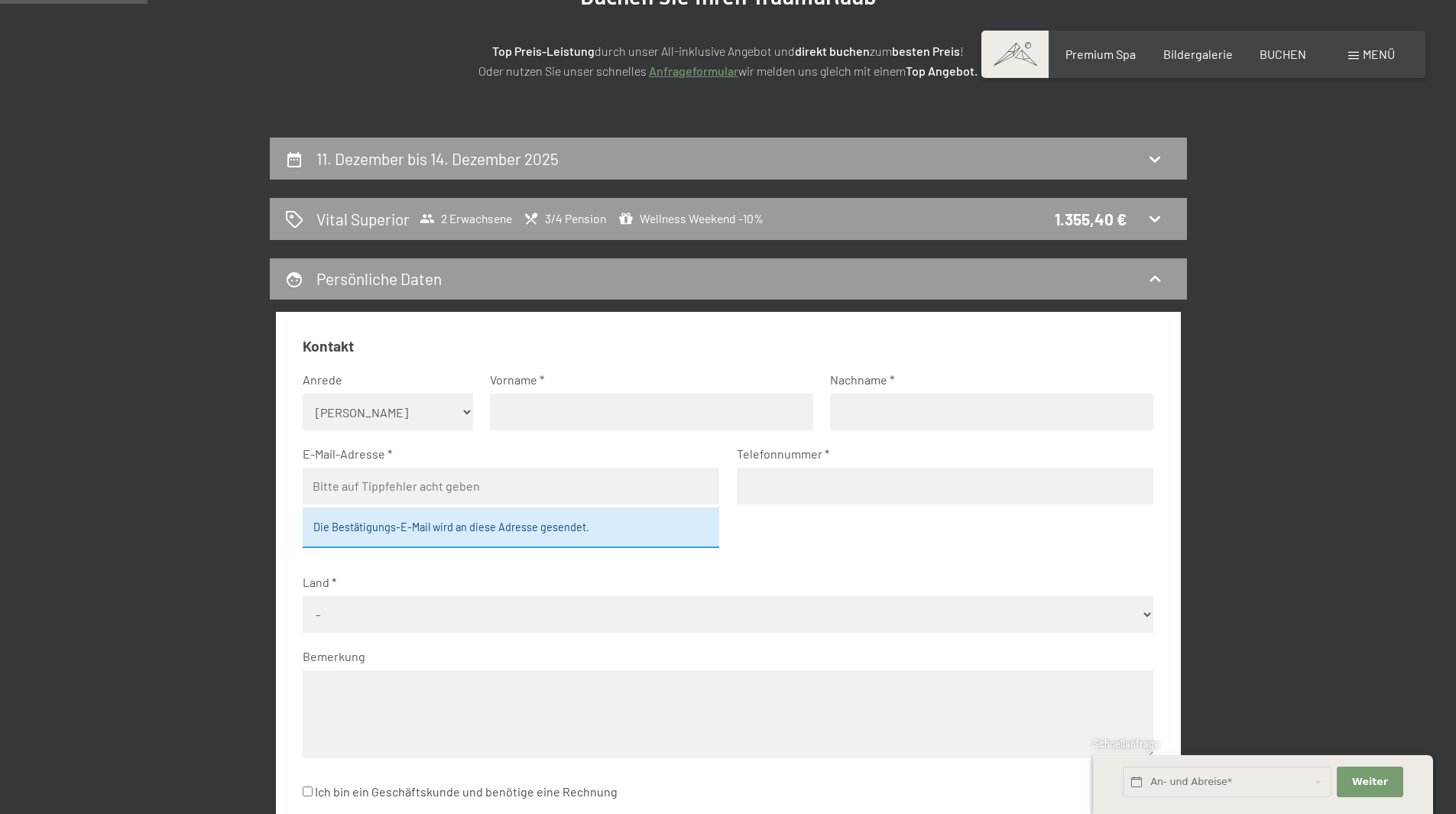
scroll to position [152, 0]
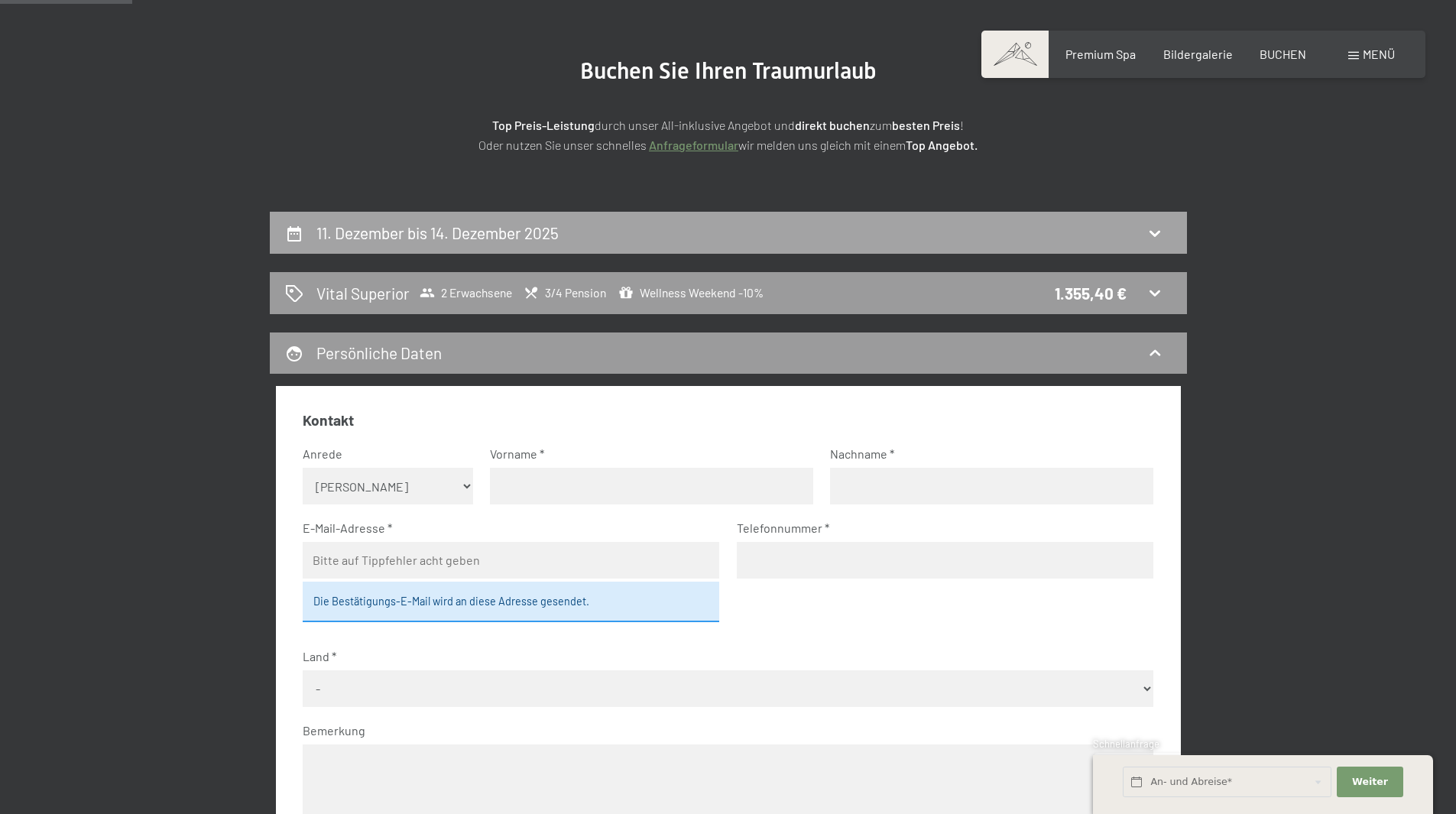
click at [532, 230] on h2 "11. Dezember bis 14. Dezember 2025" at bounding box center [437, 233] width 242 height 19
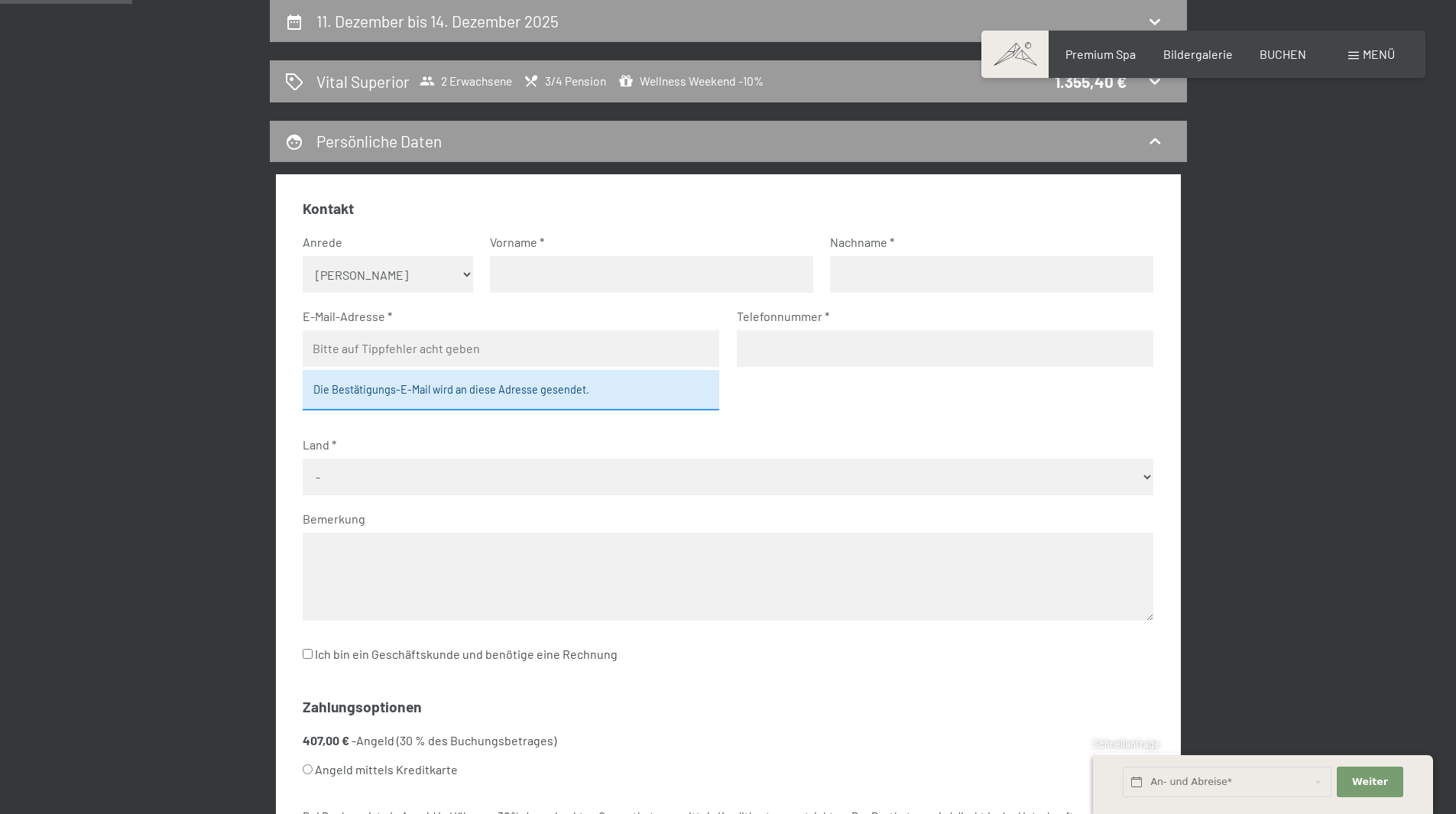
select select "2025-11-01"
select select "2025-12-01"
